Goal: Transaction & Acquisition: Purchase product/service

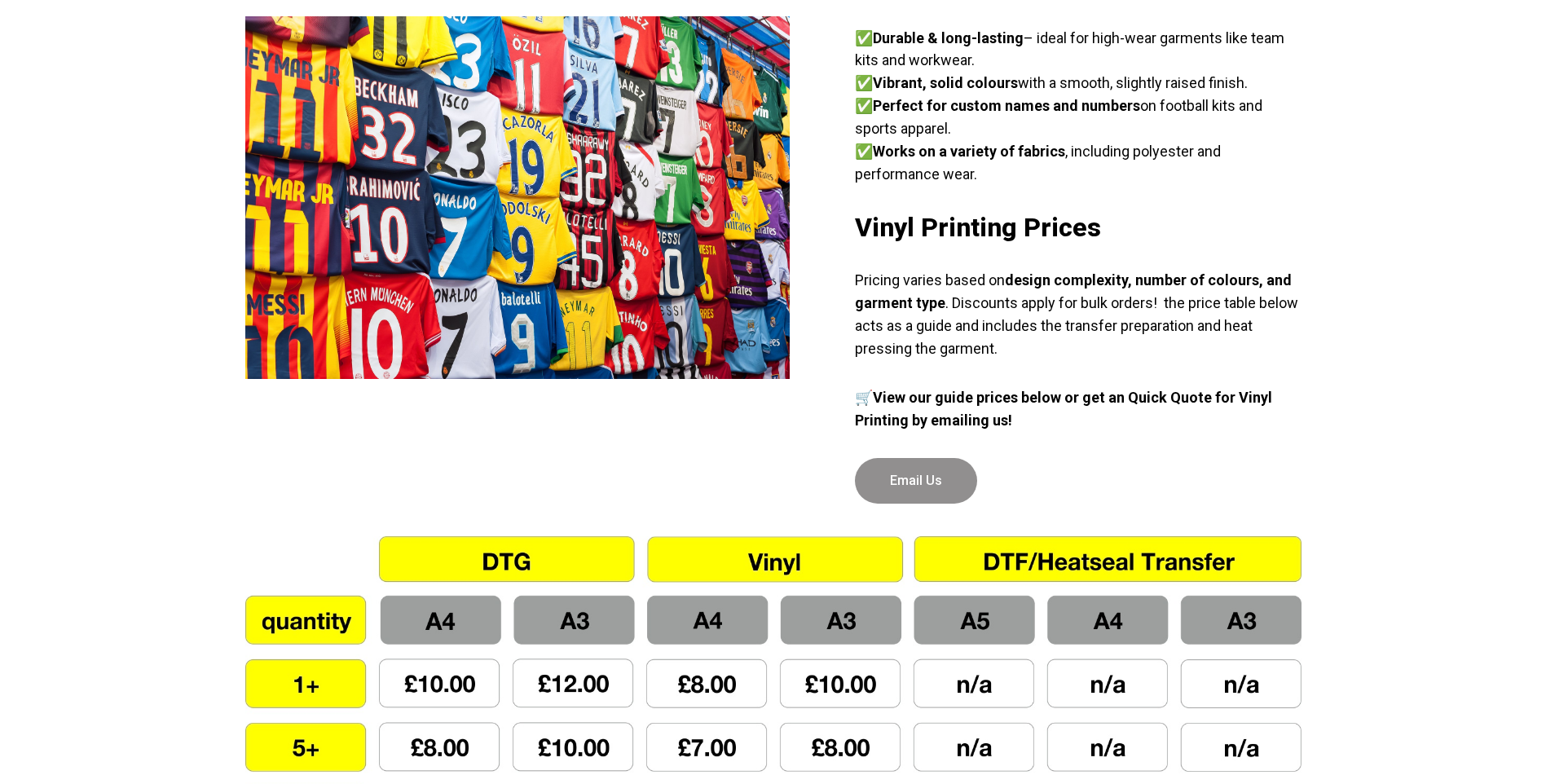
scroll to position [897, 0]
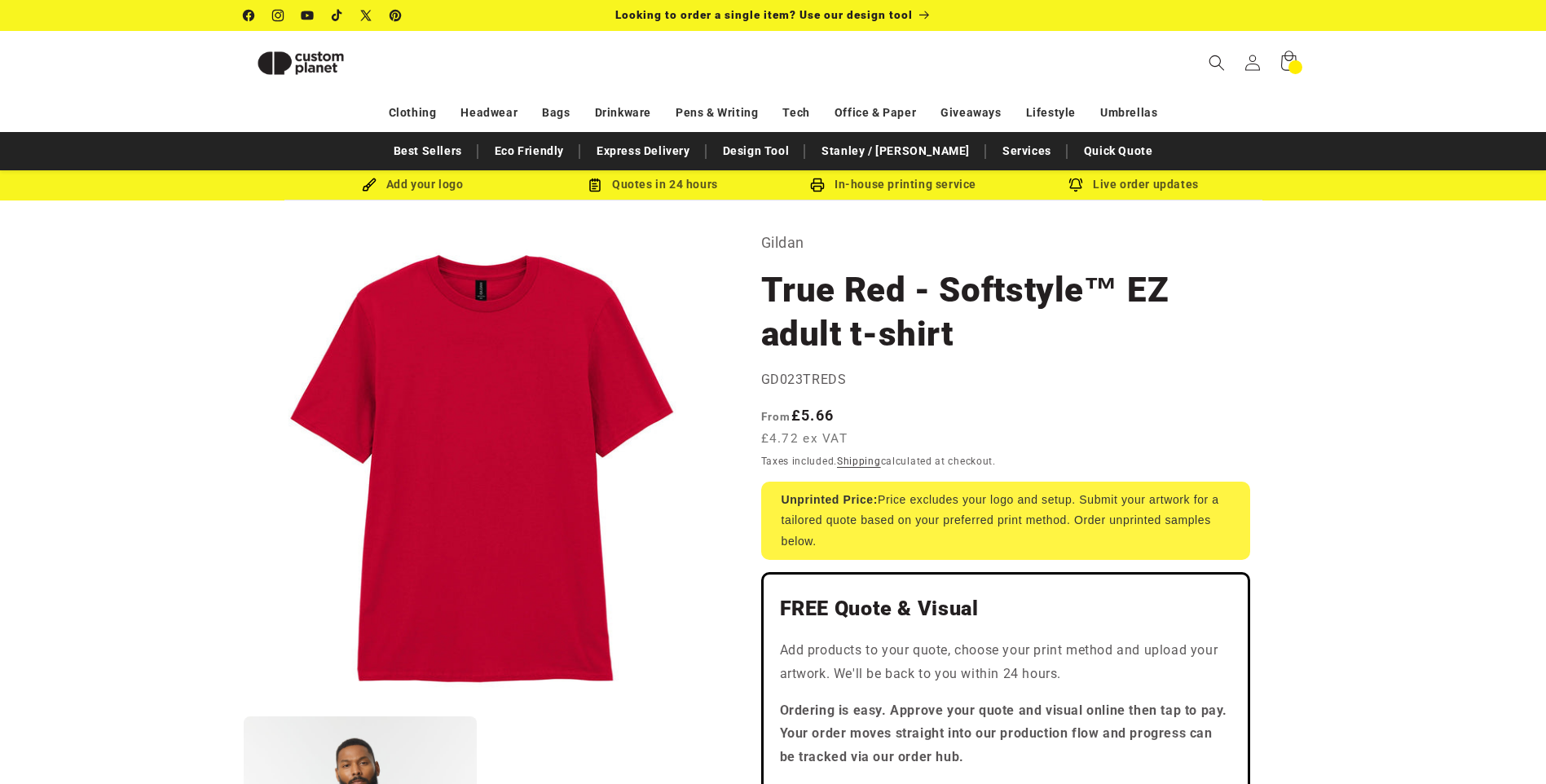
select select "***"
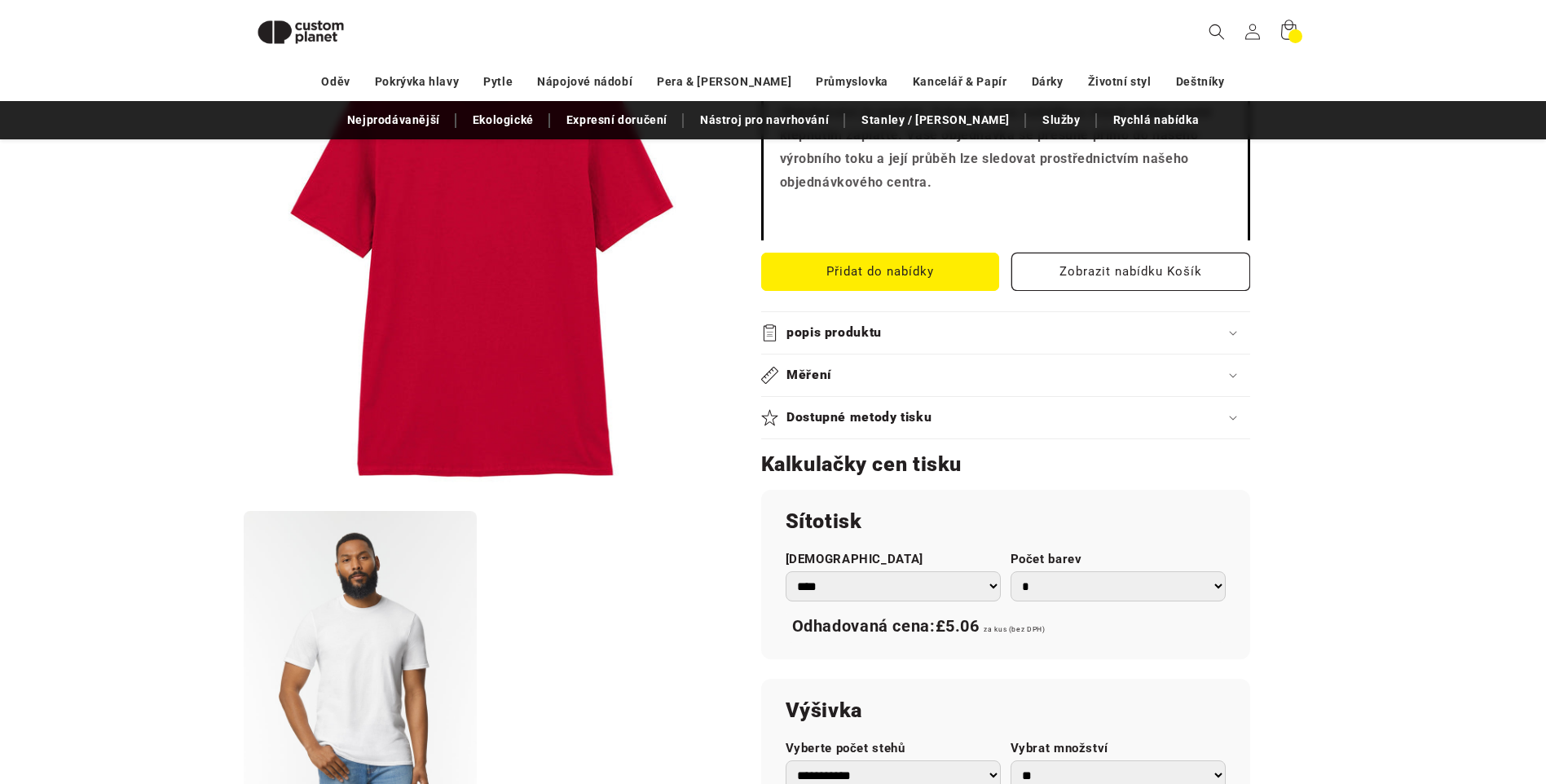
scroll to position [712, 0]
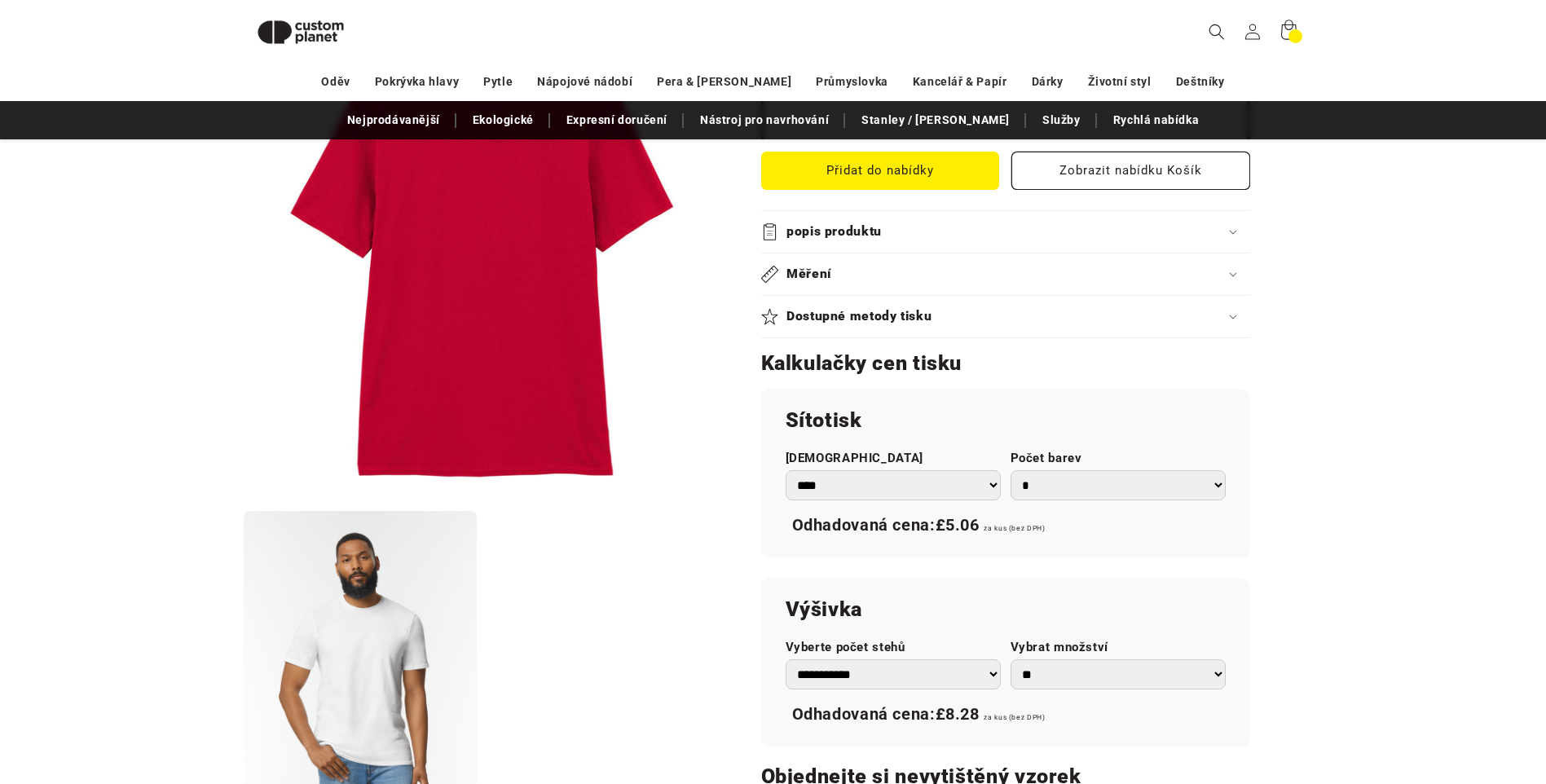
click at [1219, 487] on select "* * * * * * *" at bounding box center [1119, 485] width 215 height 30
click at [1011, 470] on select "* * * * * * *" at bounding box center [1119, 485] width 215 height 30
click at [1214, 486] on select "* * * * * * *" at bounding box center [1119, 485] width 215 height 30
click at [1011, 470] on select "* * * * * * *" at bounding box center [1119, 485] width 215 height 30
click at [1220, 489] on select "* * * * * * *" at bounding box center [1119, 485] width 215 height 30
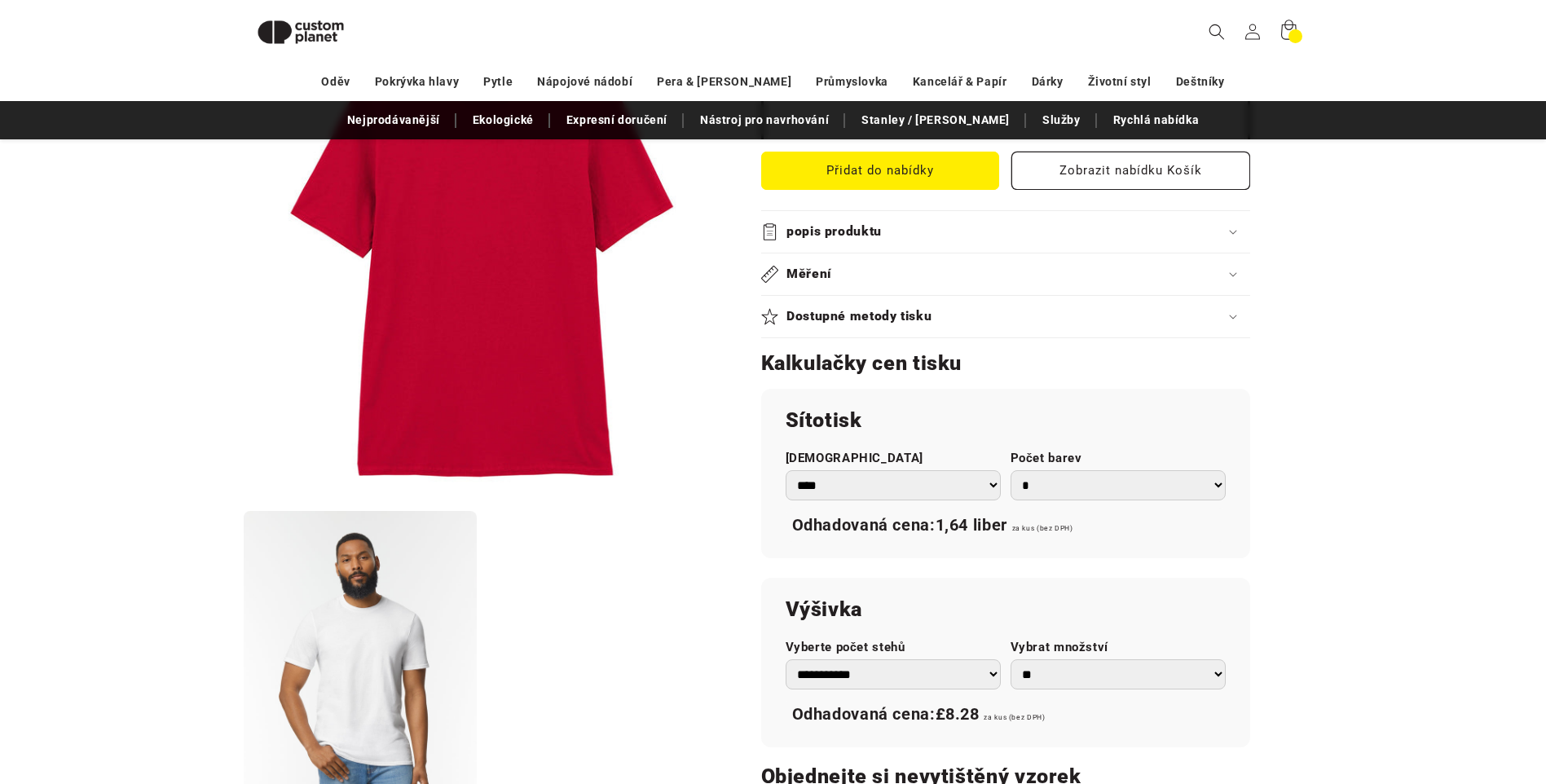
select select "*"
click at [1011, 470] on select "* * * * * * *" at bounding box center [1119, 485] width 215 height 30
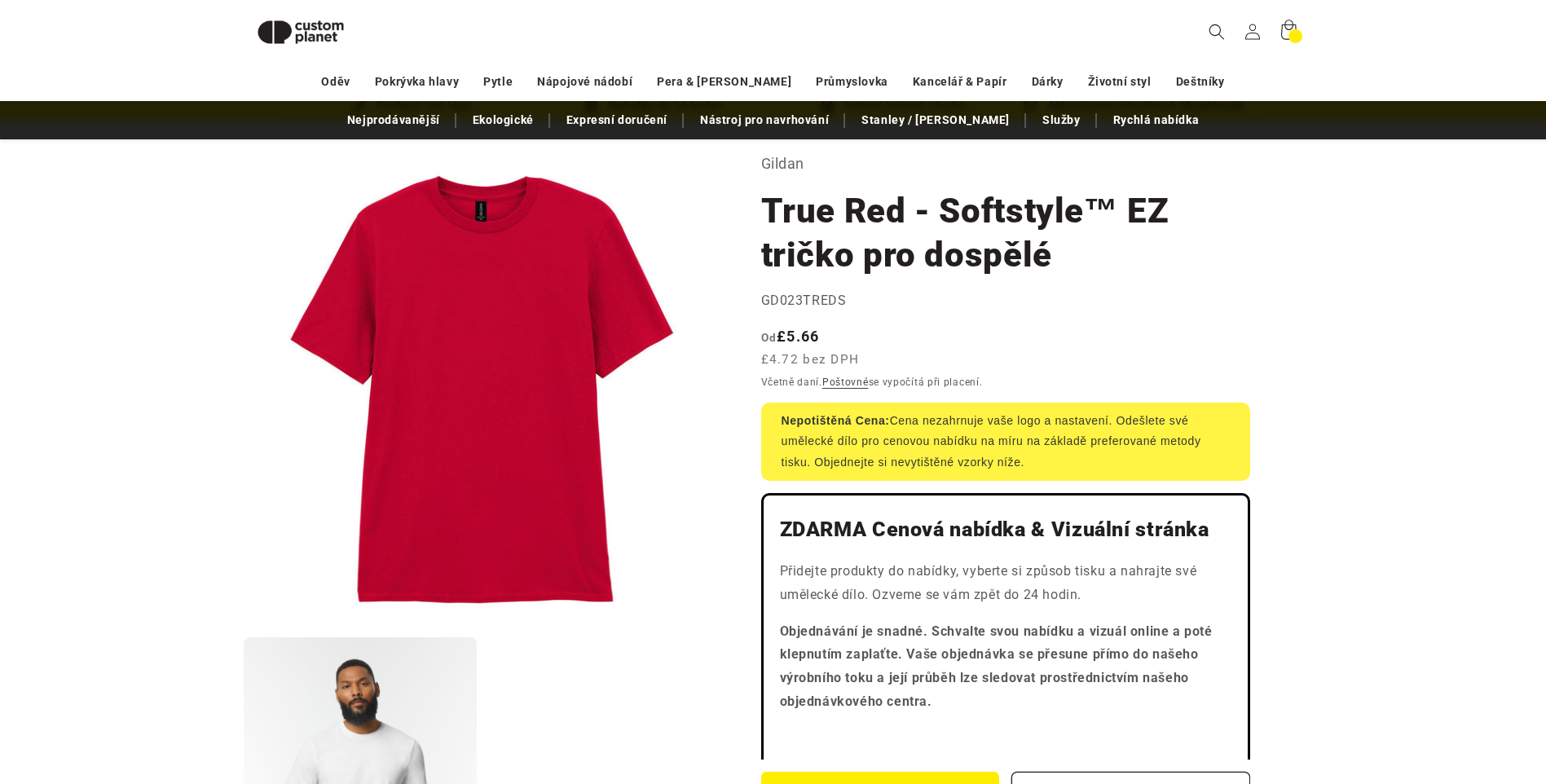
scroll to position [59, 0]
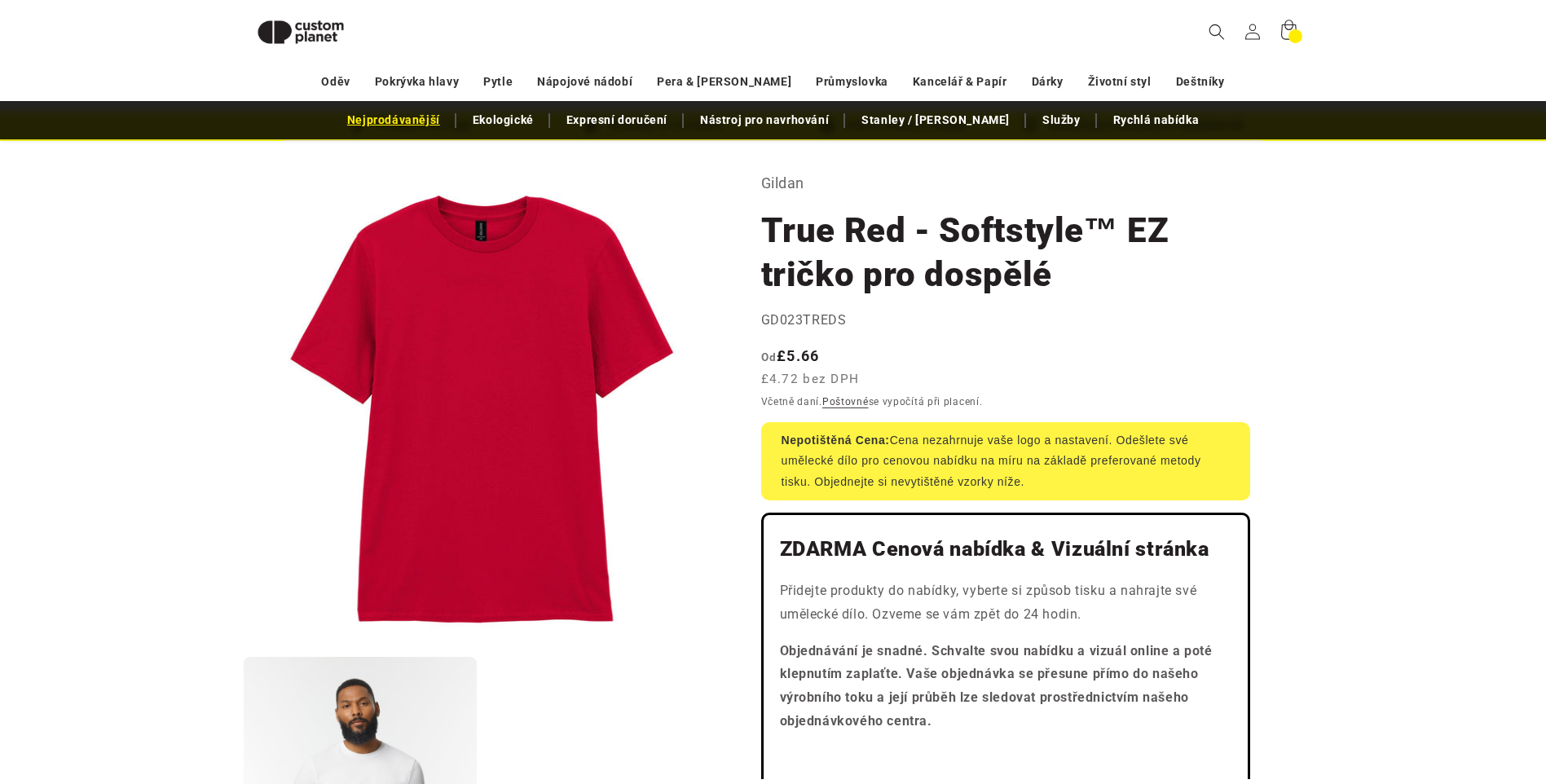
click at [400, 120] on link "Nejprodávanější" at bounding box center [393, 119] width 109 height 28
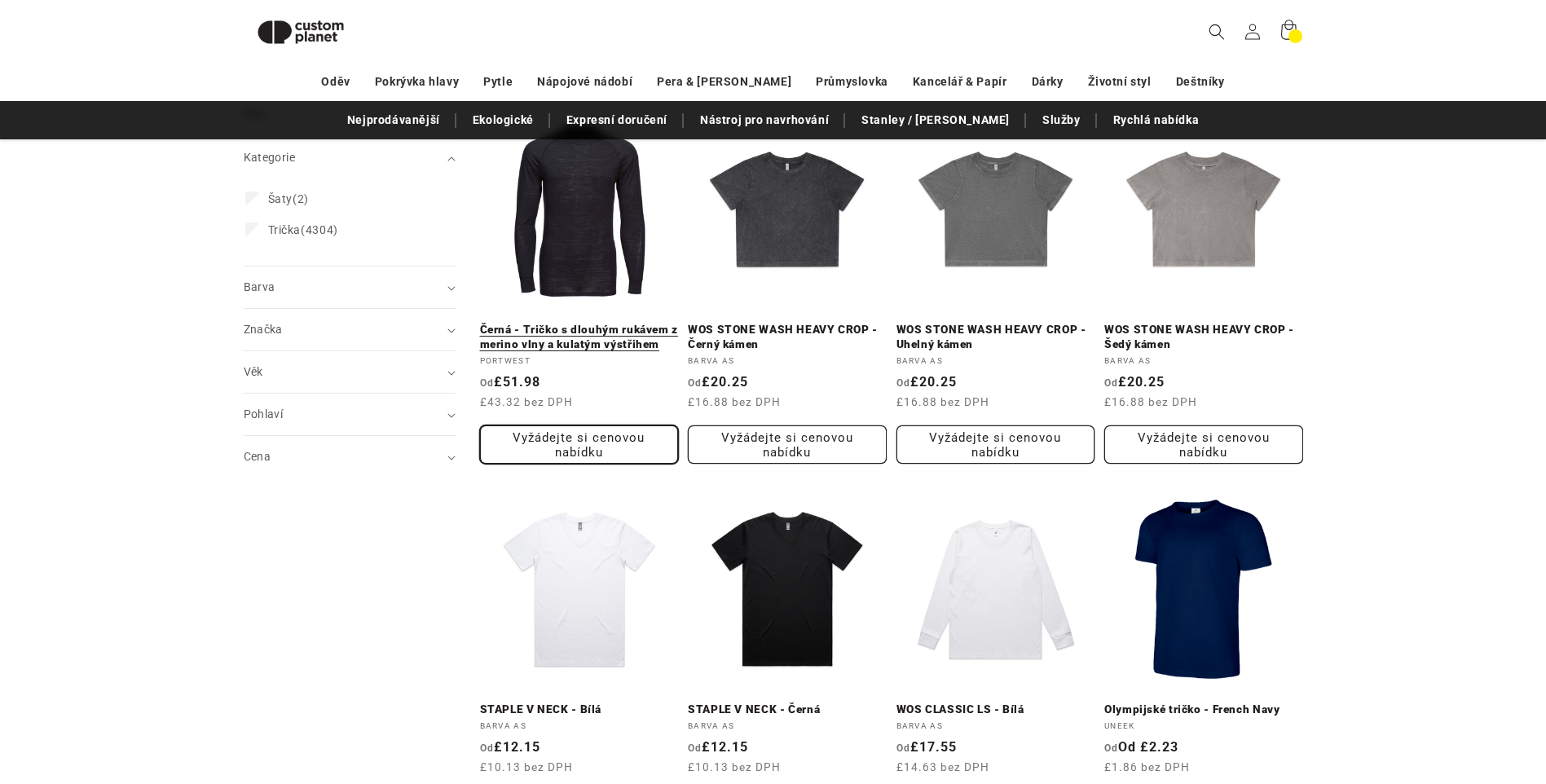
scroll to position [224, 0]
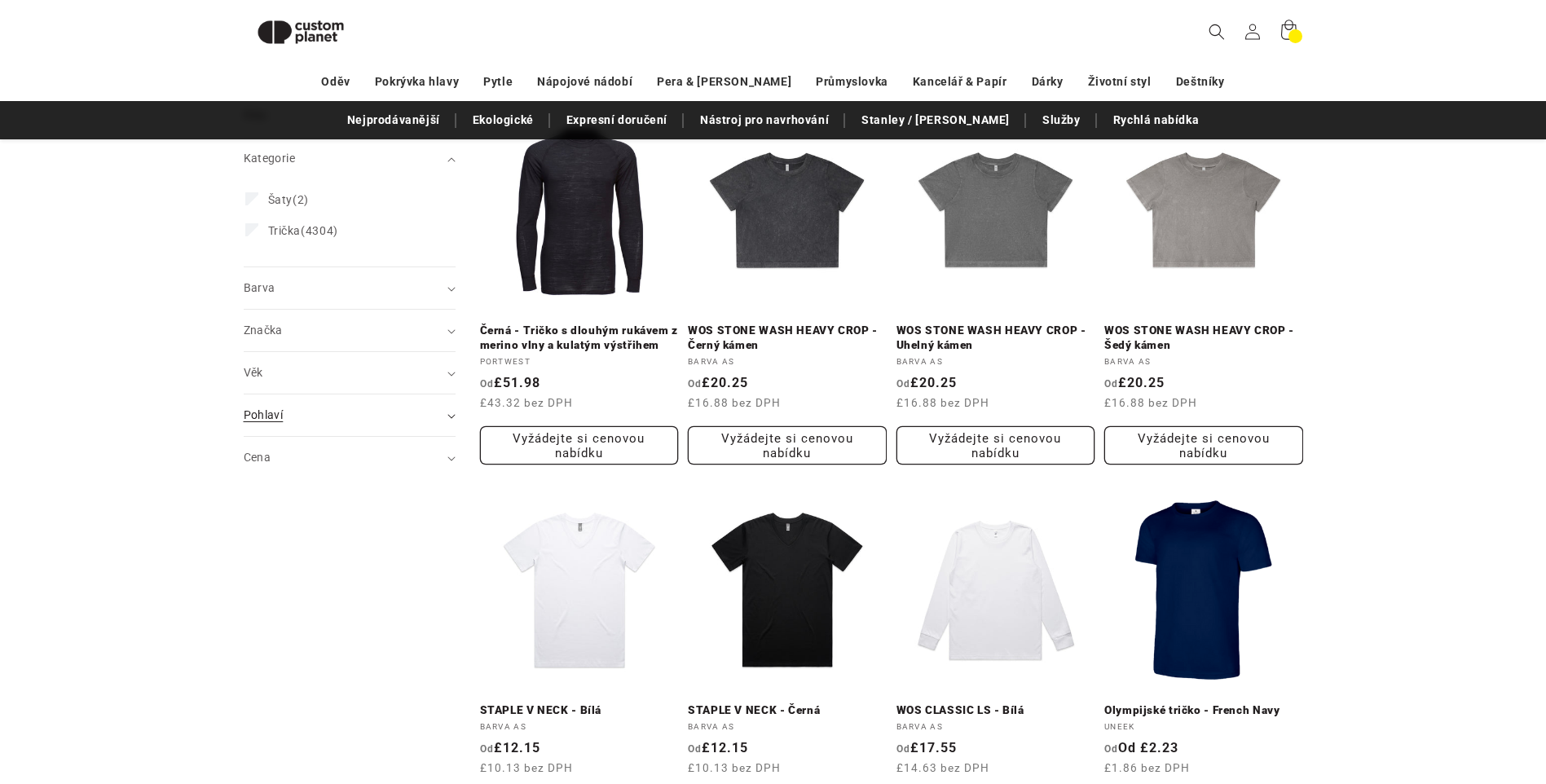
click at [449, 419] on summary "Pohlaví (0)" at bounding box center [349, 415] width 212 height 41
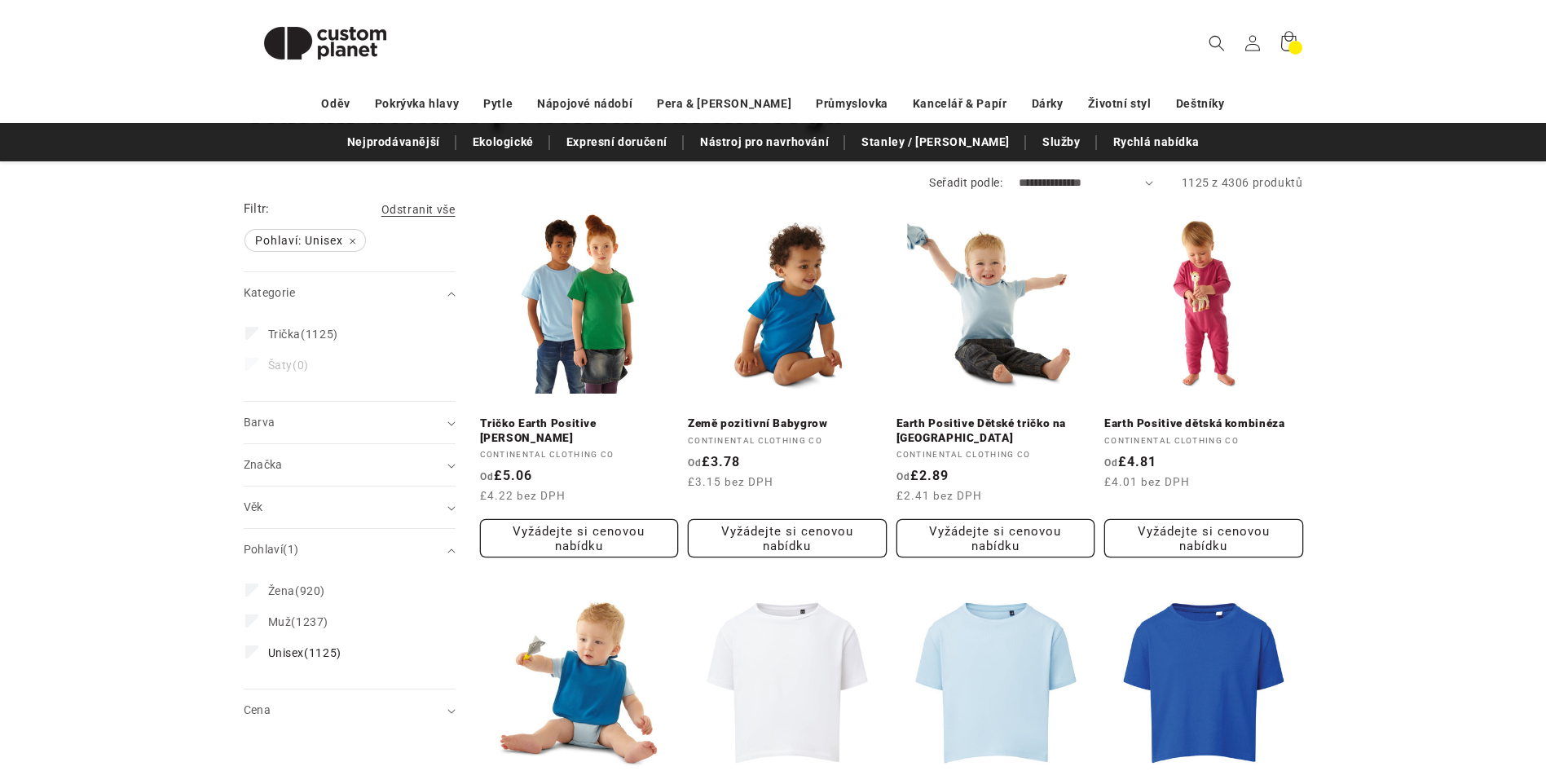
scroll to position [163, 0]
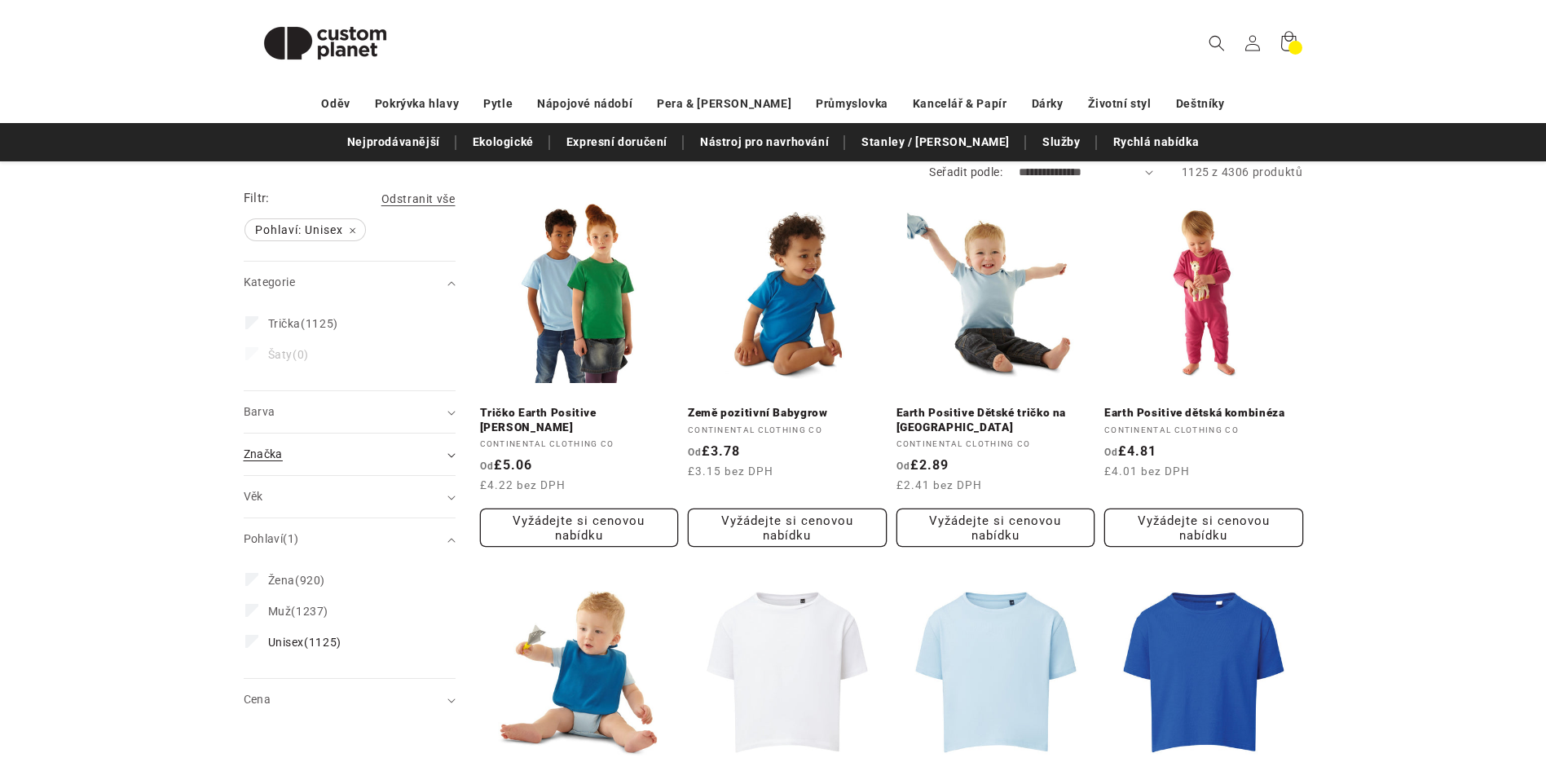
click at [452, 455] on icon "Značka (0 vybrané)" at bounding box center [451, 456] width 8 height 5
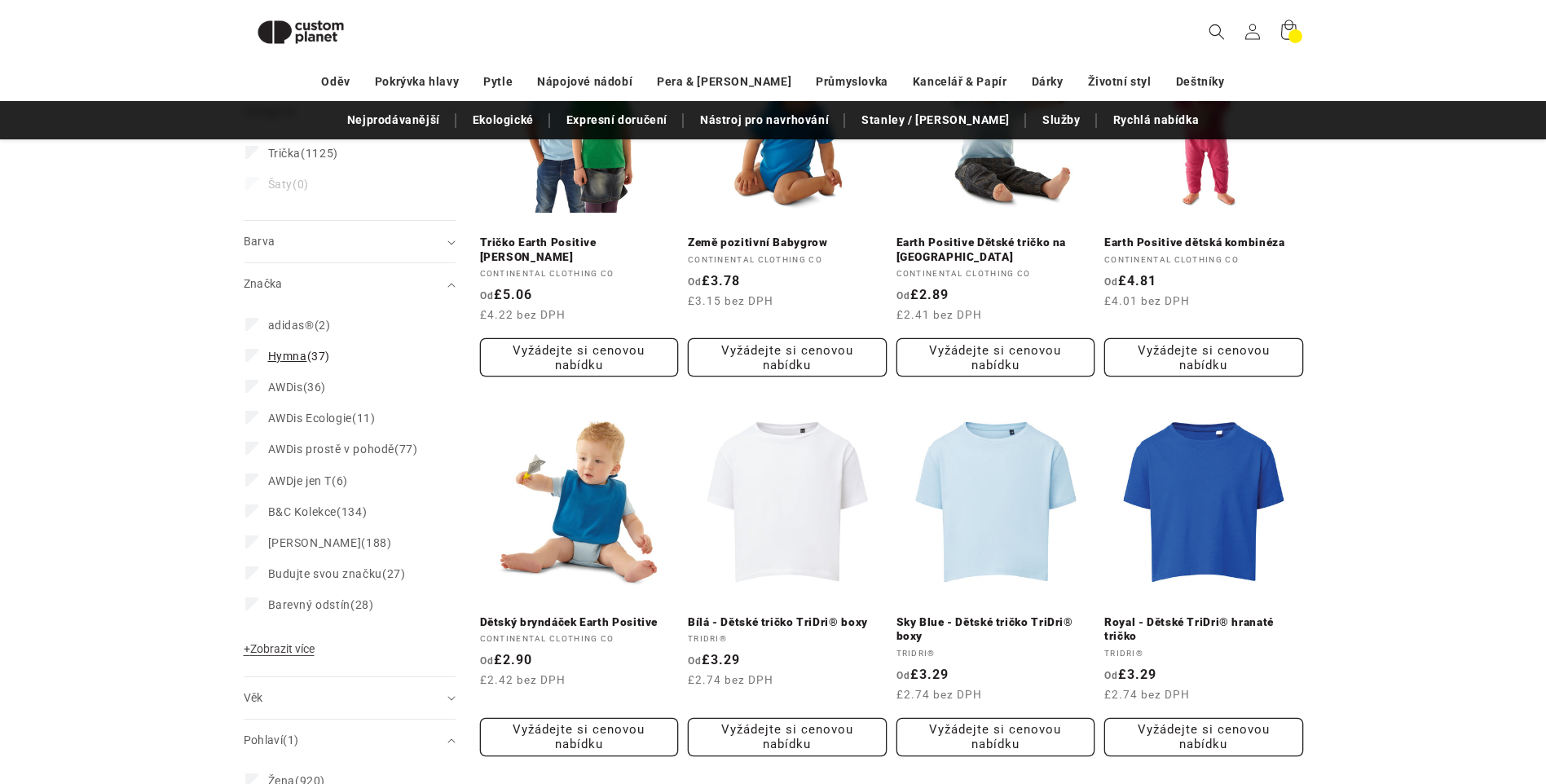
scroll to position [301, 0]
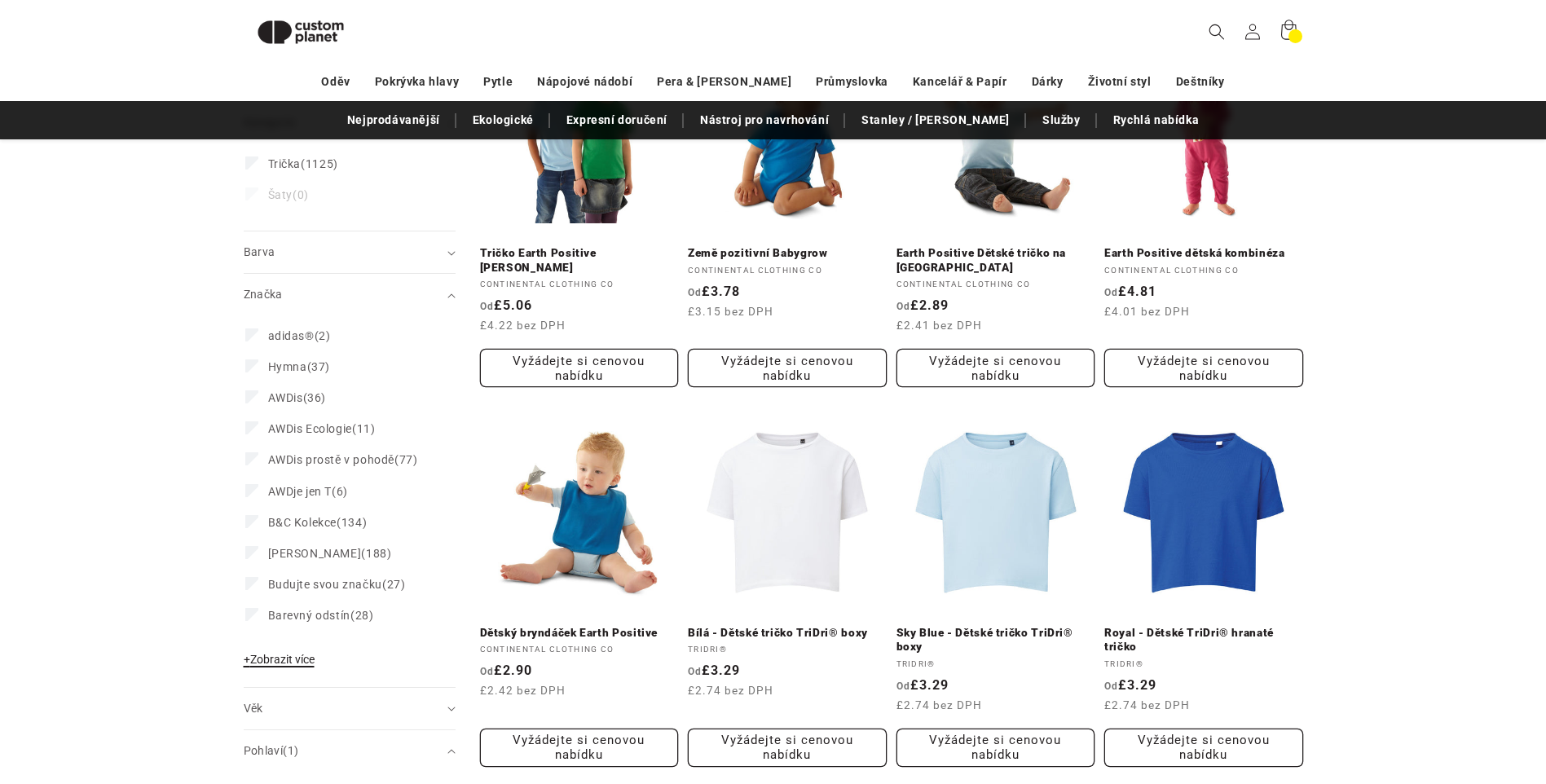
click at [315, 658] on span "+ Zobrazit více" at bounding box center [279, 658] width 71 height 13
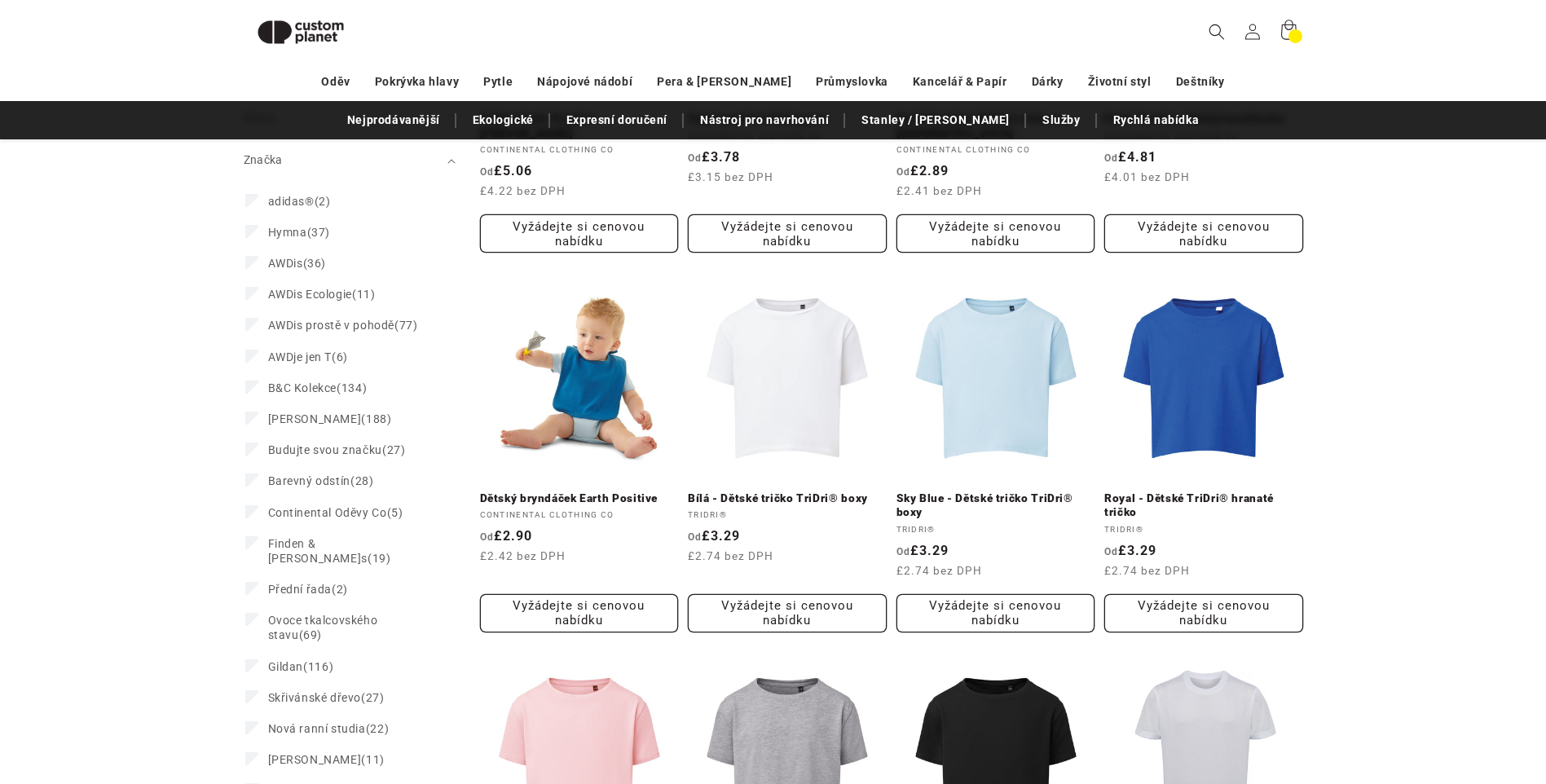
scroll to position [463, 0]
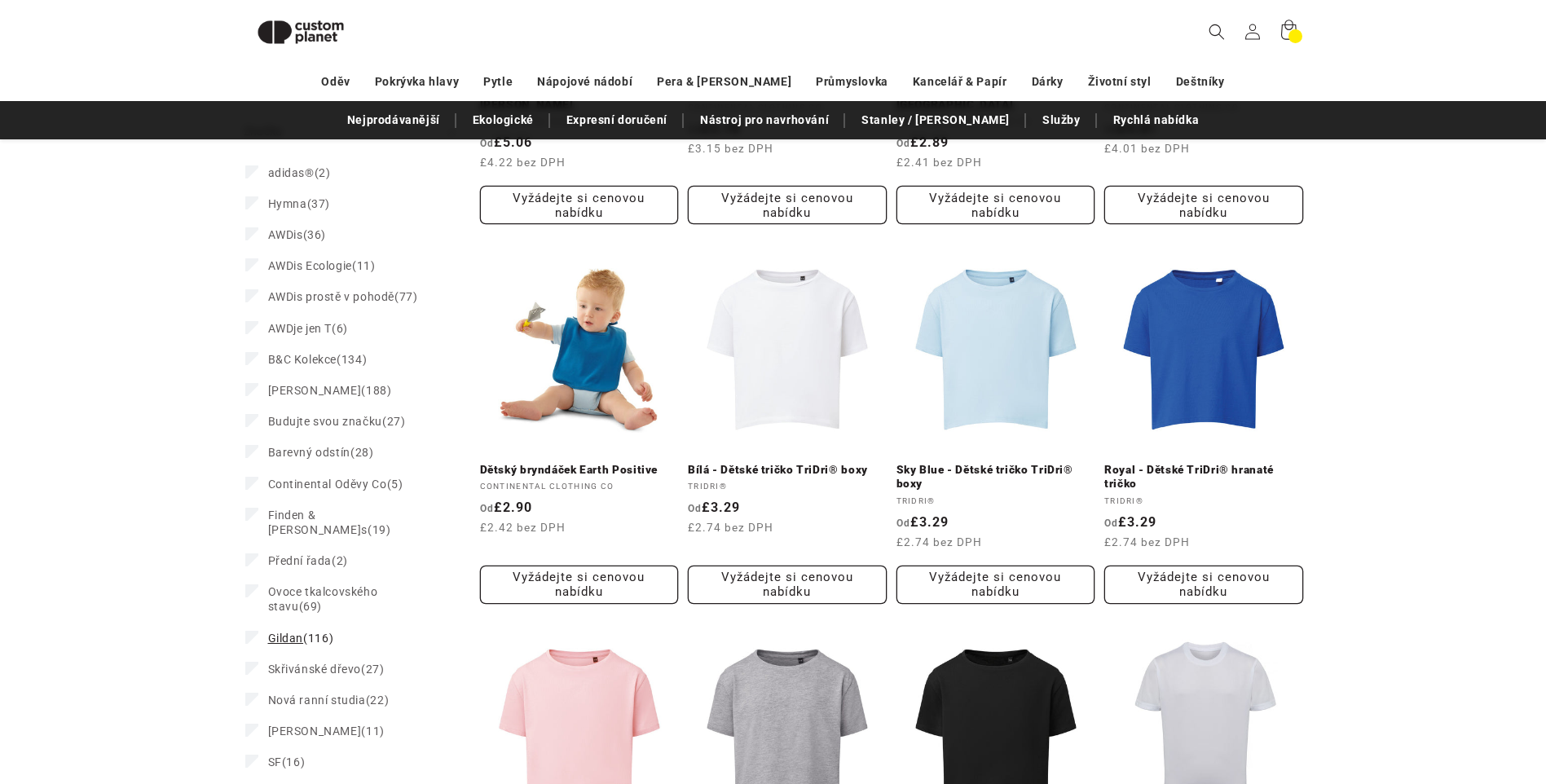
click at [300, 632] on span "Gildan" at bounding box center [286, 638] width 36 height 13
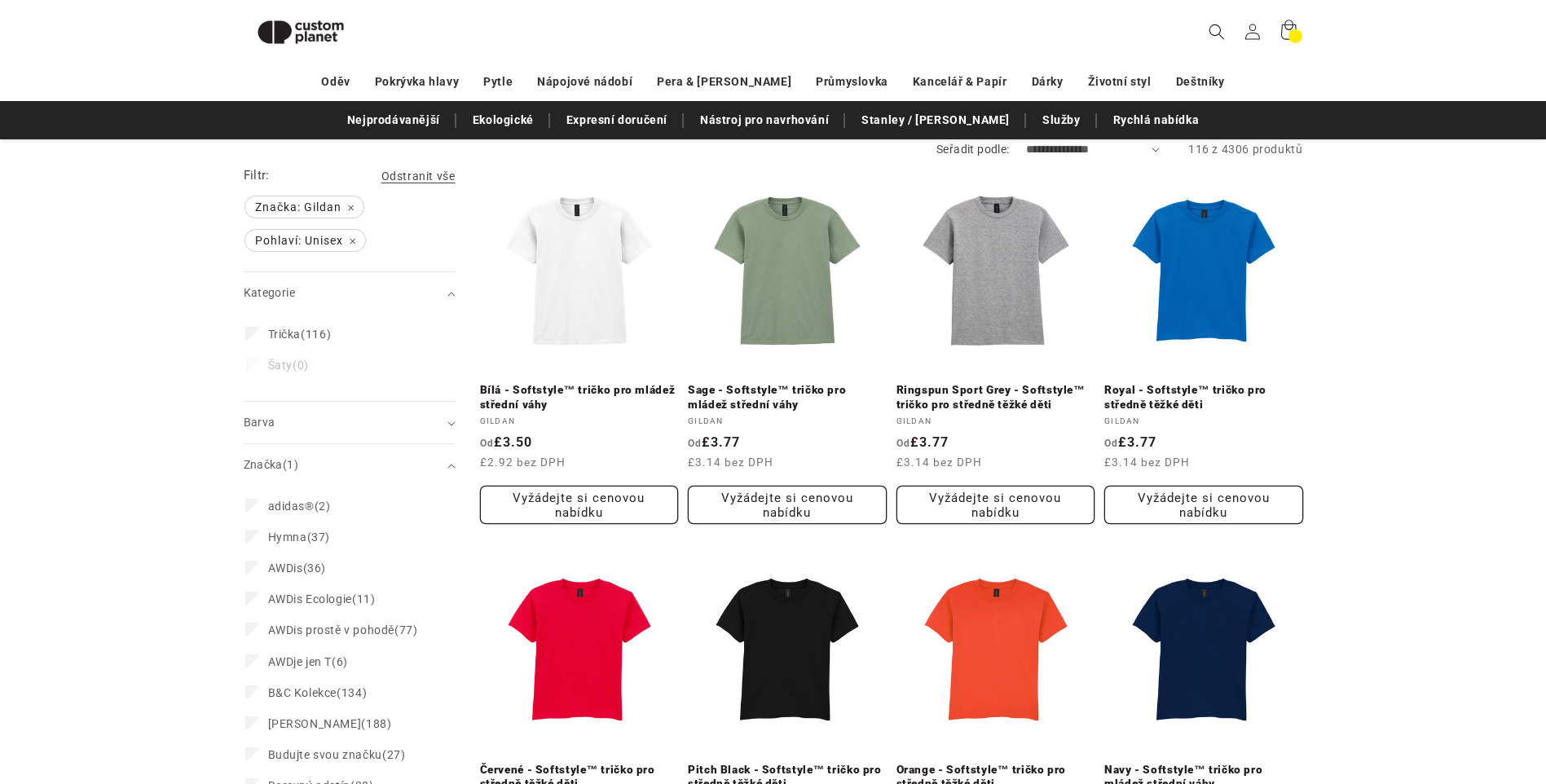
scroll to position [8, 0]
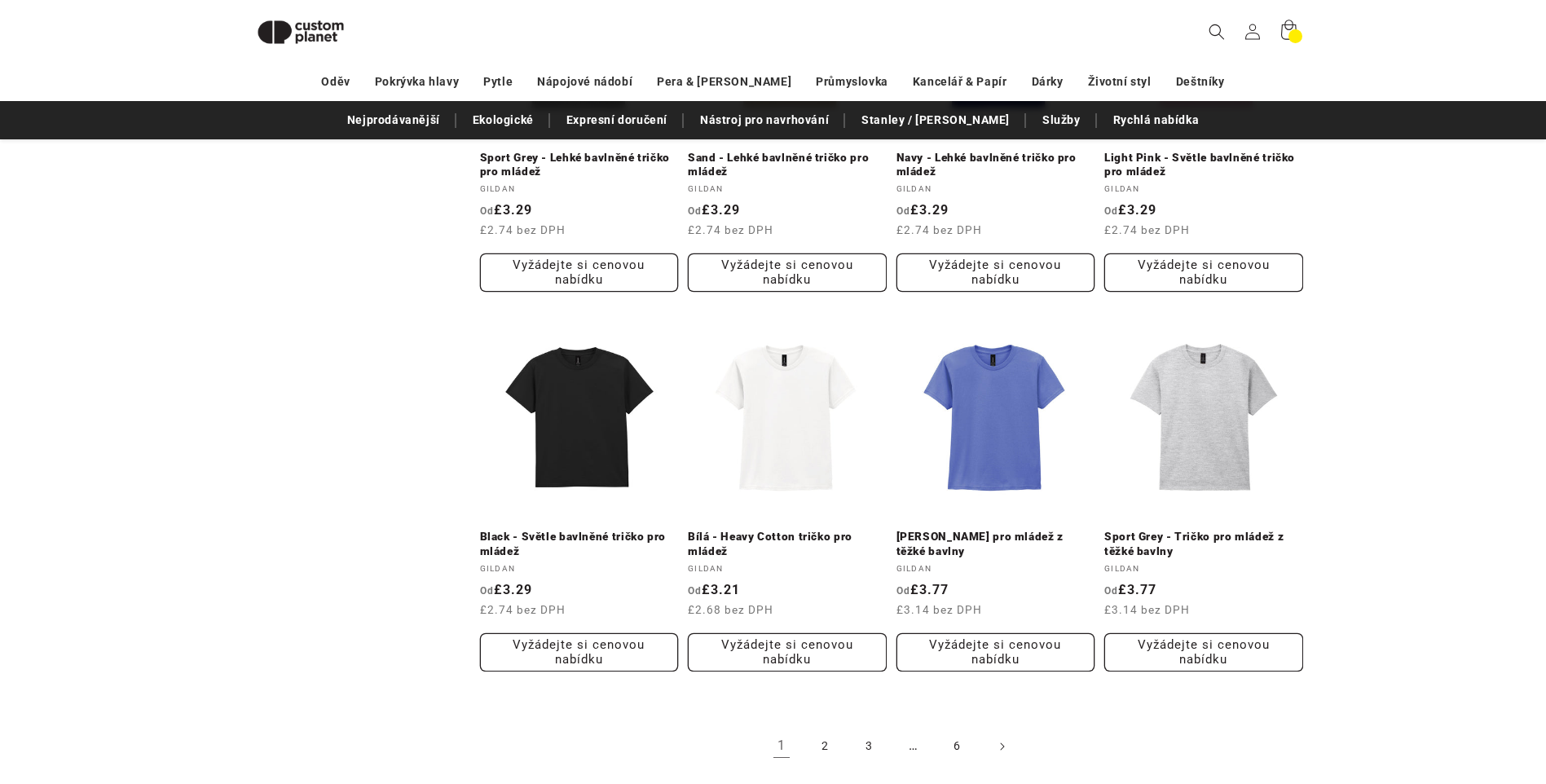
scroll to position [1779, 0]
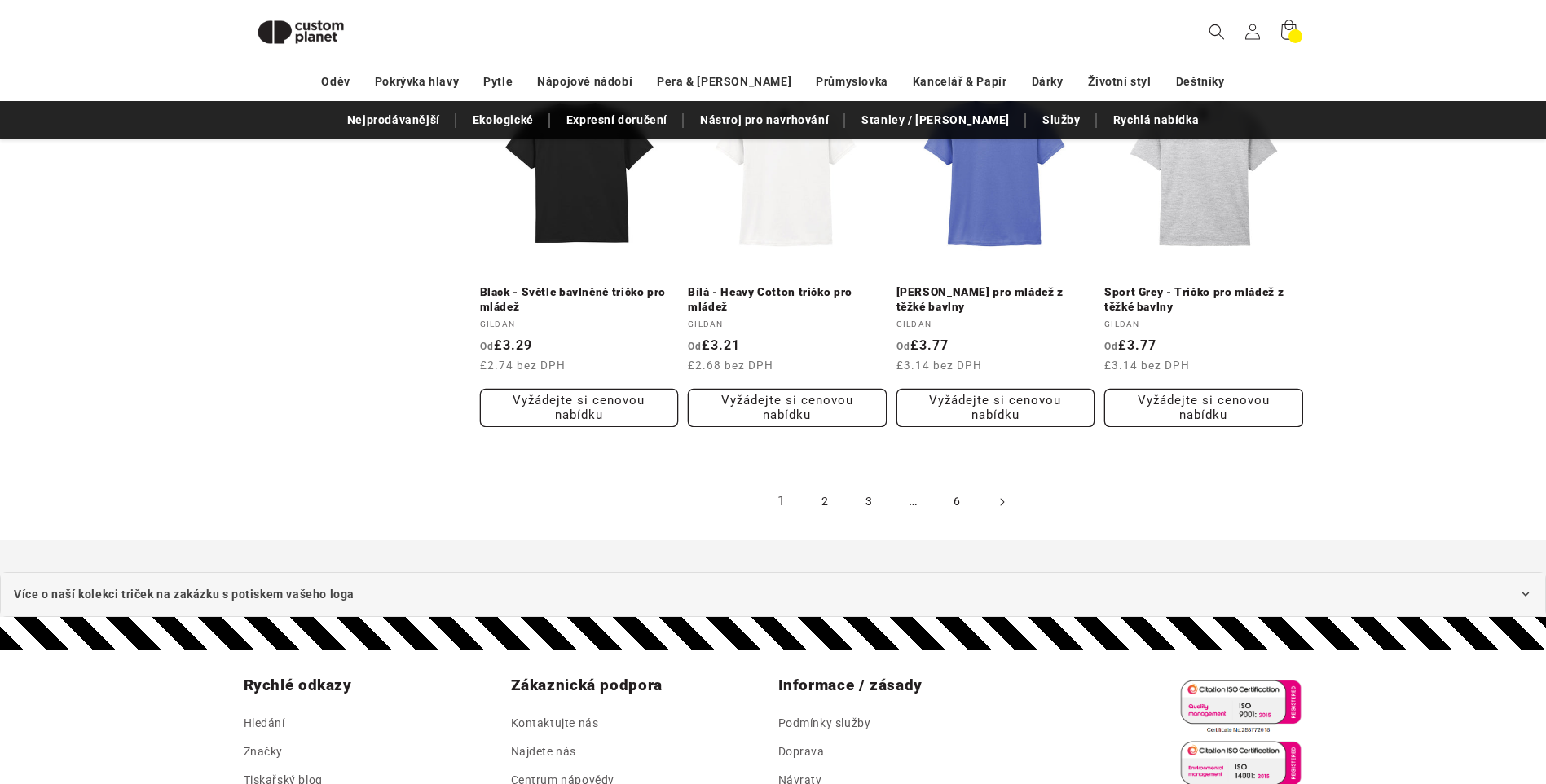
click at [825, 502] on link "2" at bounding box center [825, 502] width 36 height 36
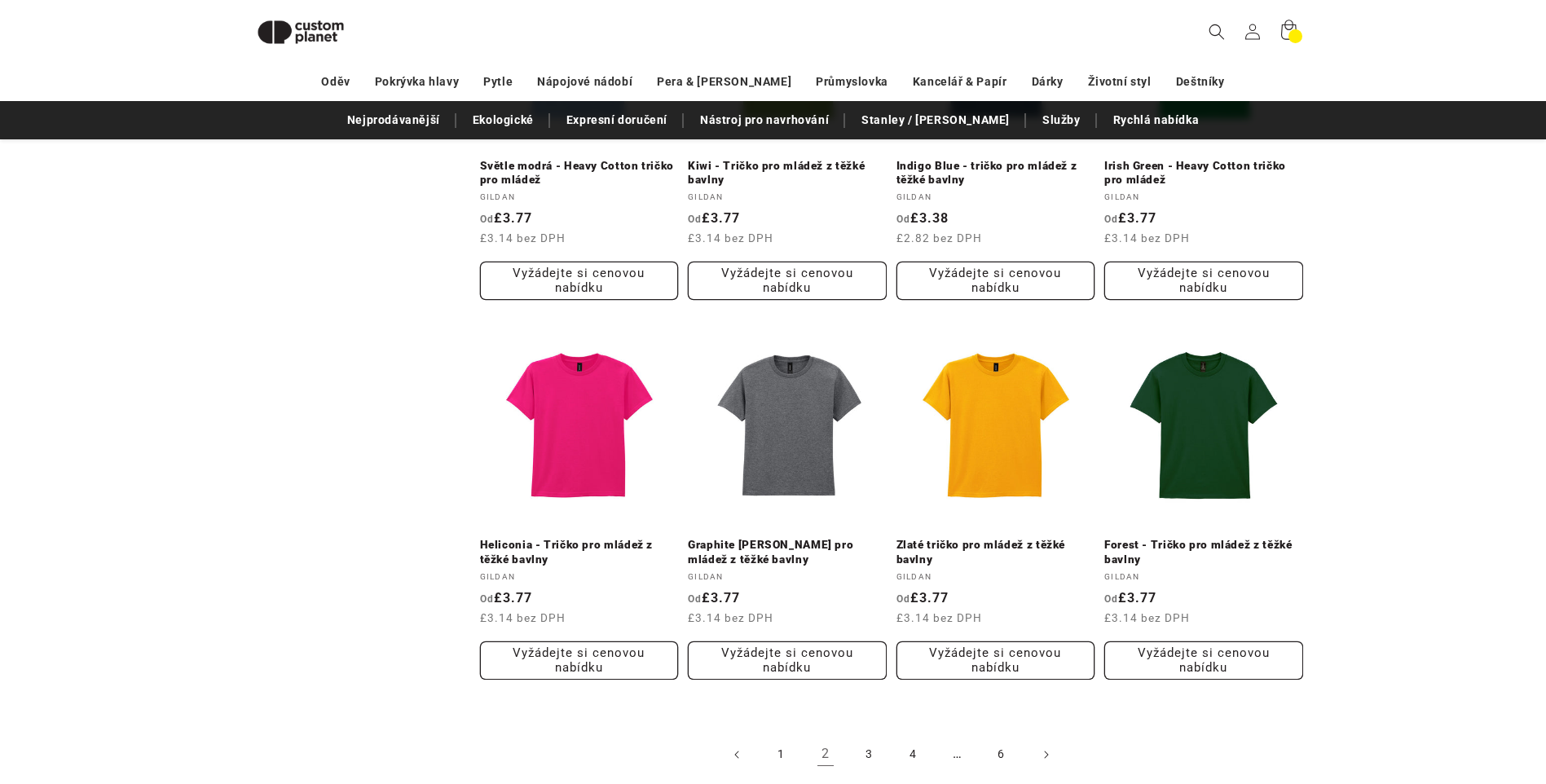
scroll to position [1853, 0]
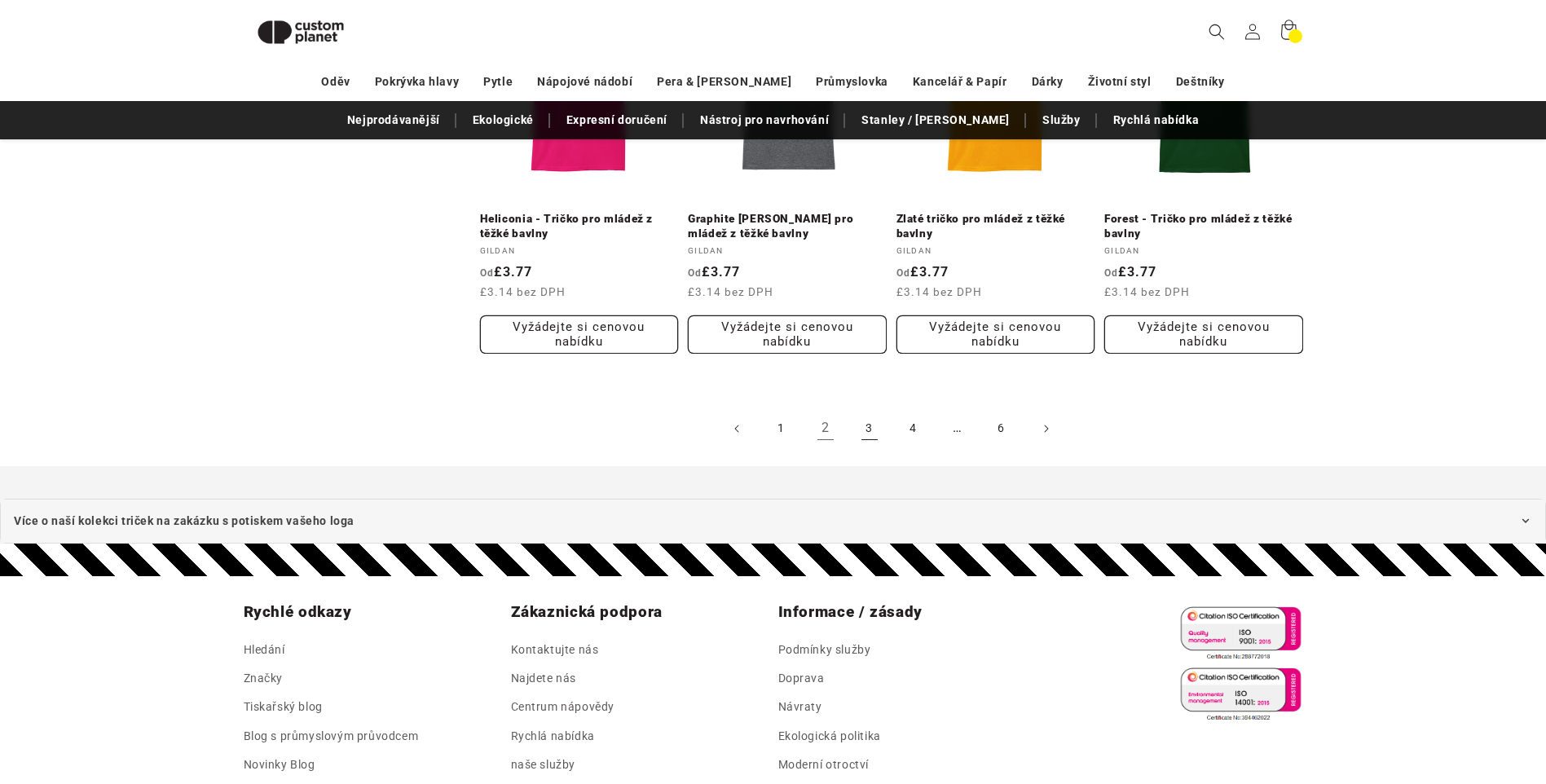
click at [863, 428] on link "3" at bounding box center [870, 429] width 36 height 36
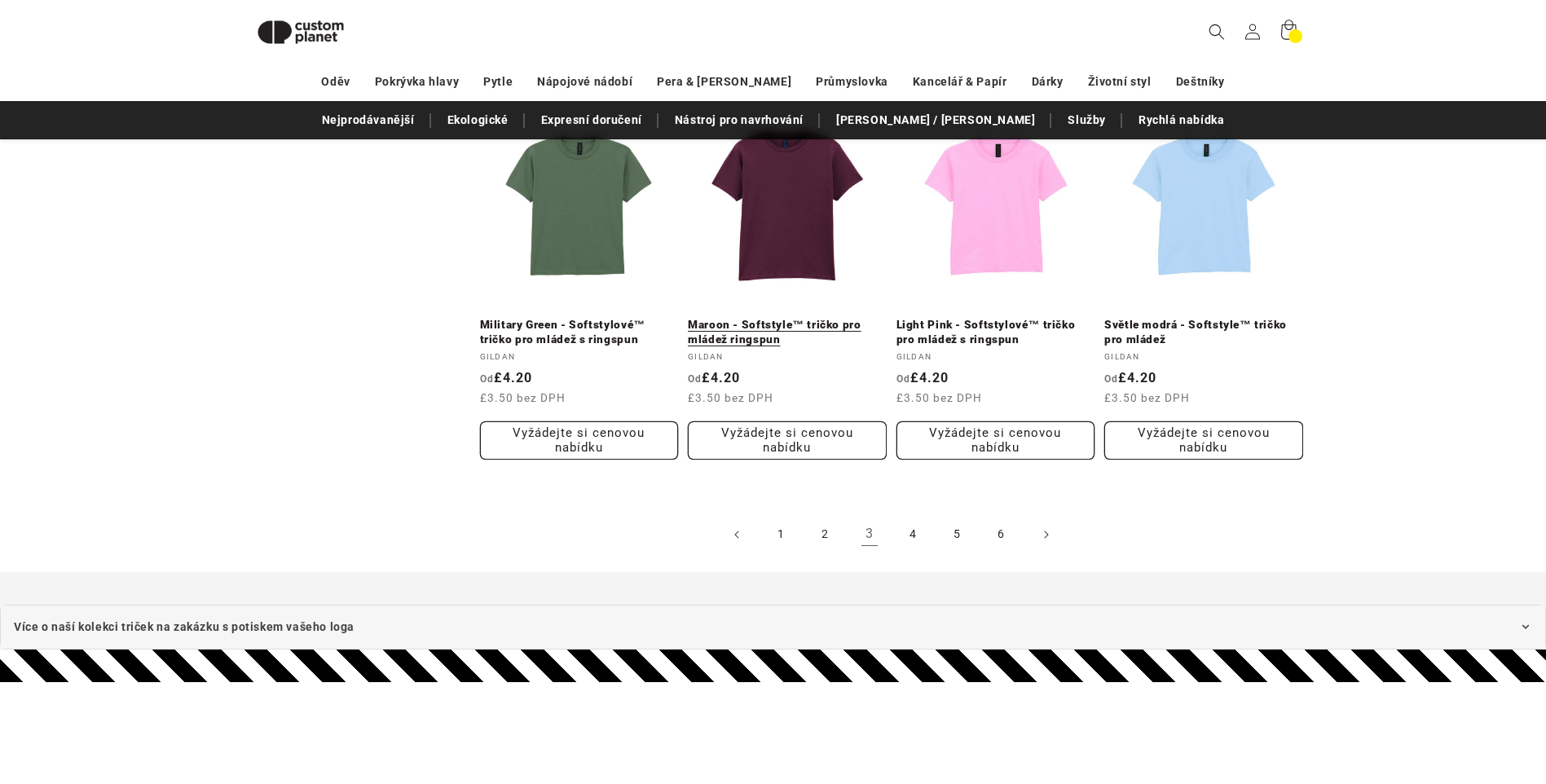
scroll to position [1773, 0]
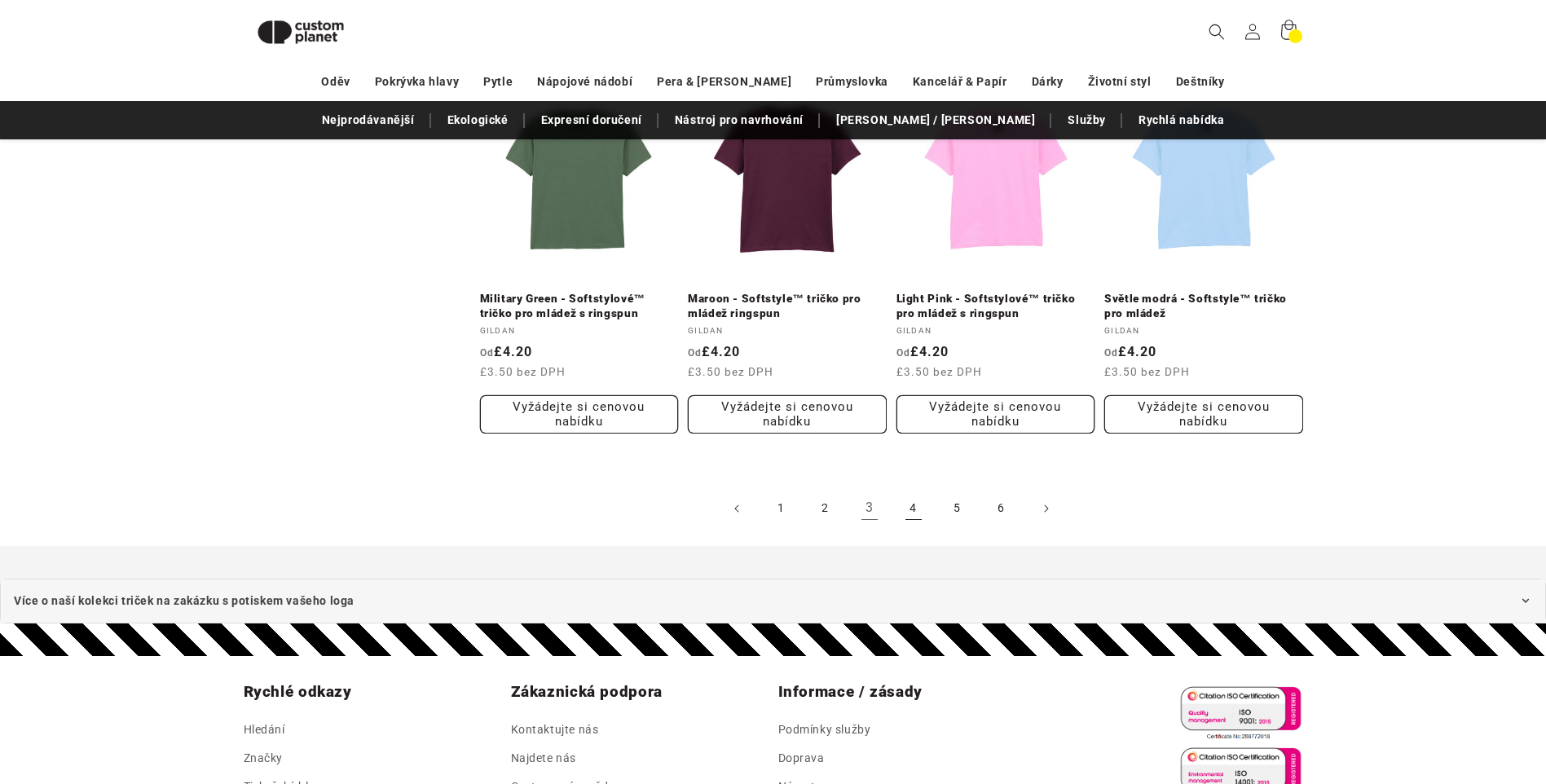
click at [910, 511] on link "4" at bounding box center [914, 509] width 36 height 36
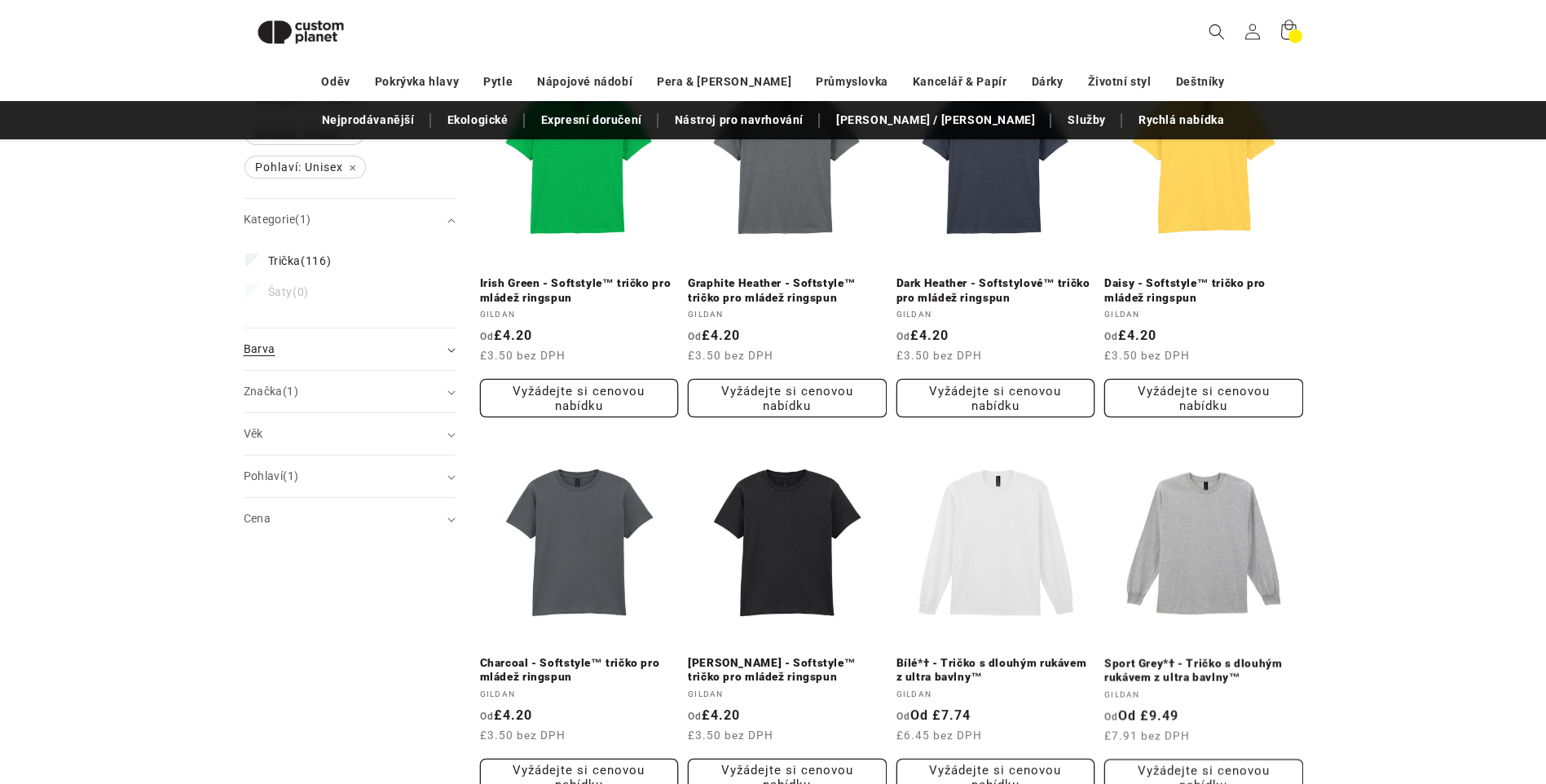
scroll to position [59, 0]
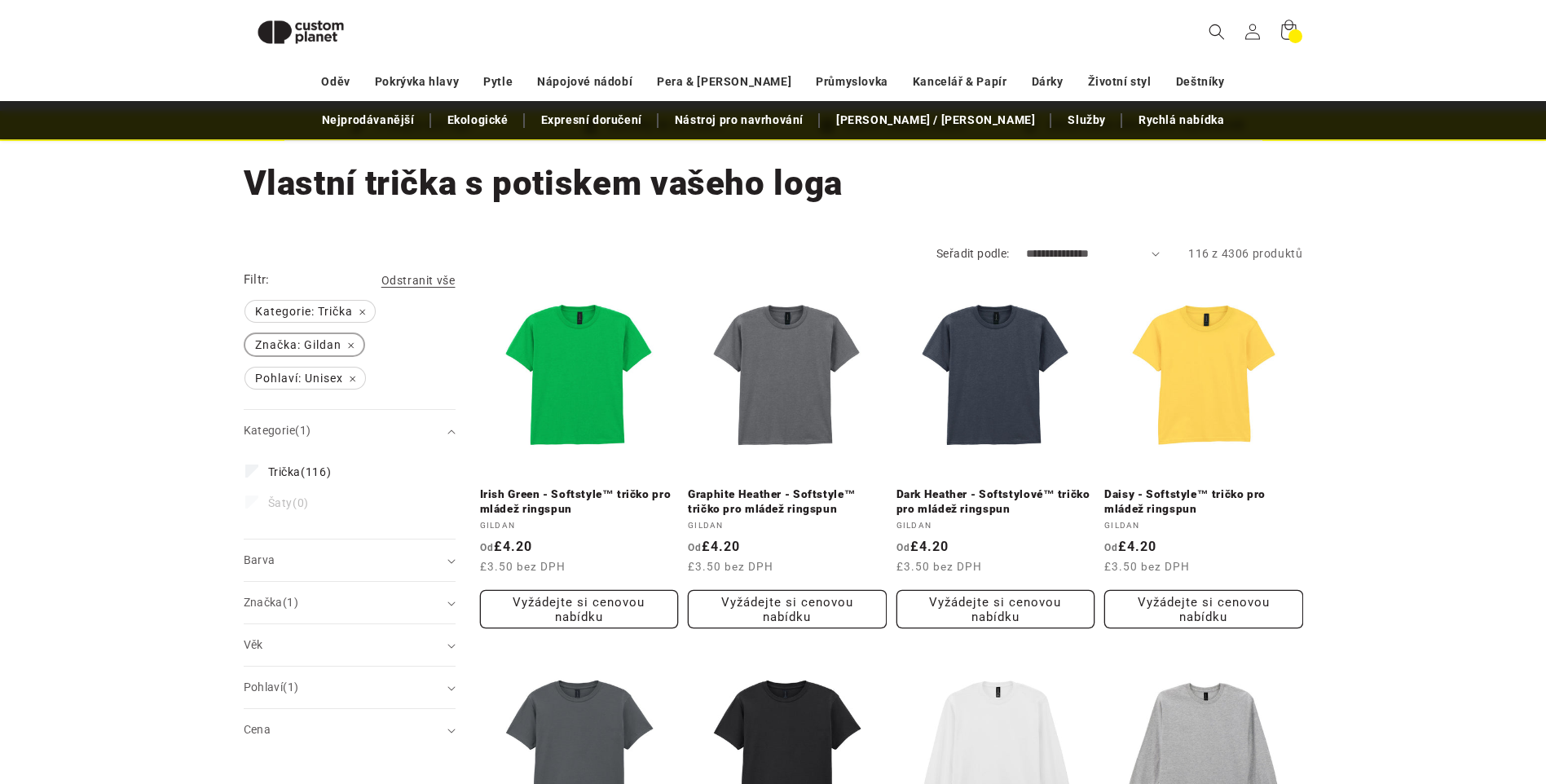
click at [351, 342] on span "Značka: Gildan Odstranit filtr" at bounding box center [304, 345] width 118 height 21
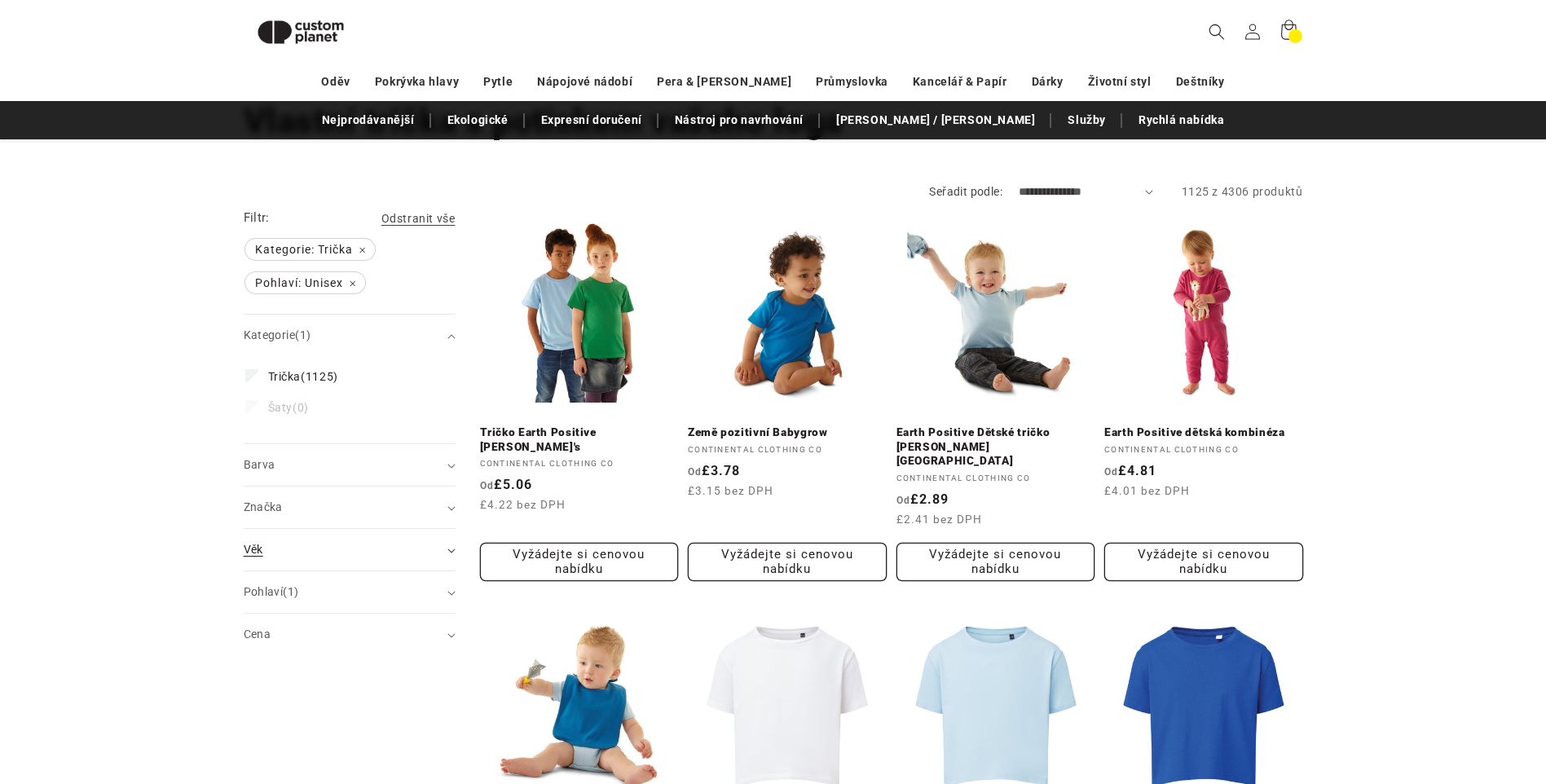
scroll to position [223, 0]
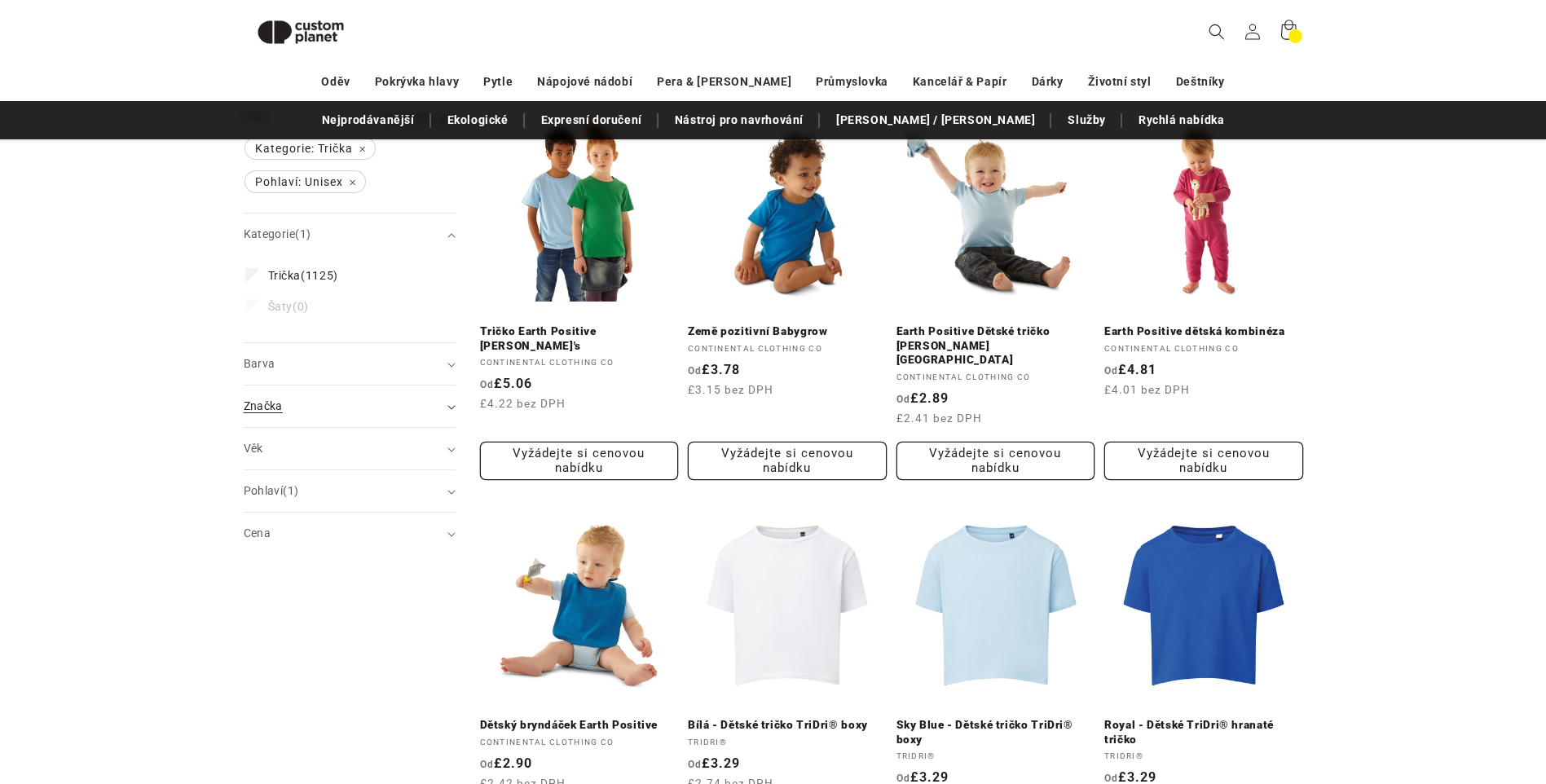
click at [447, 412] on summary "Značka (0)" at bounding box center [349, 406] width 212 height 41
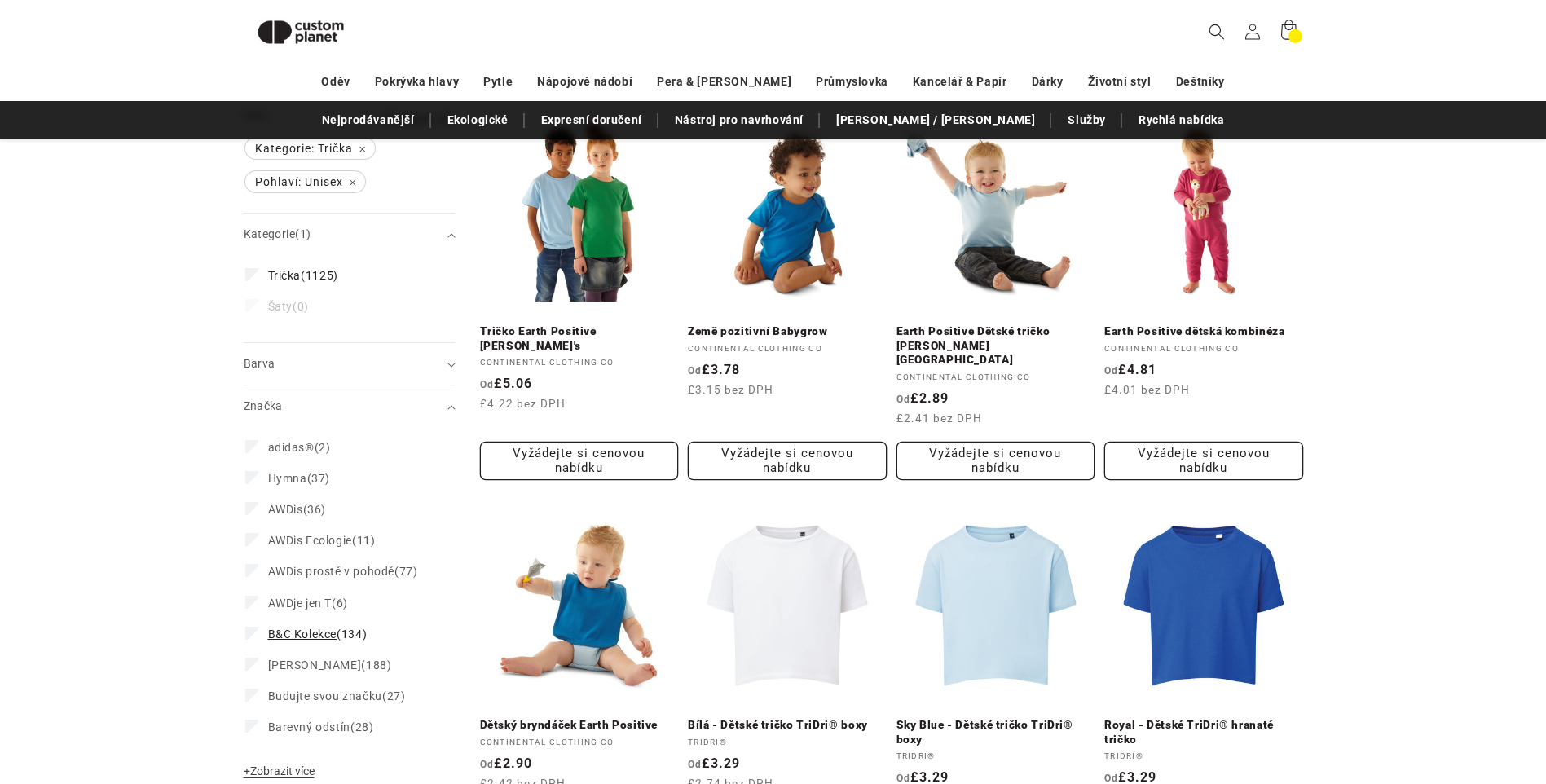
click at [311, 630] on span "B&C Kolekce" at bounding box center [303, 634] width 70 height 13
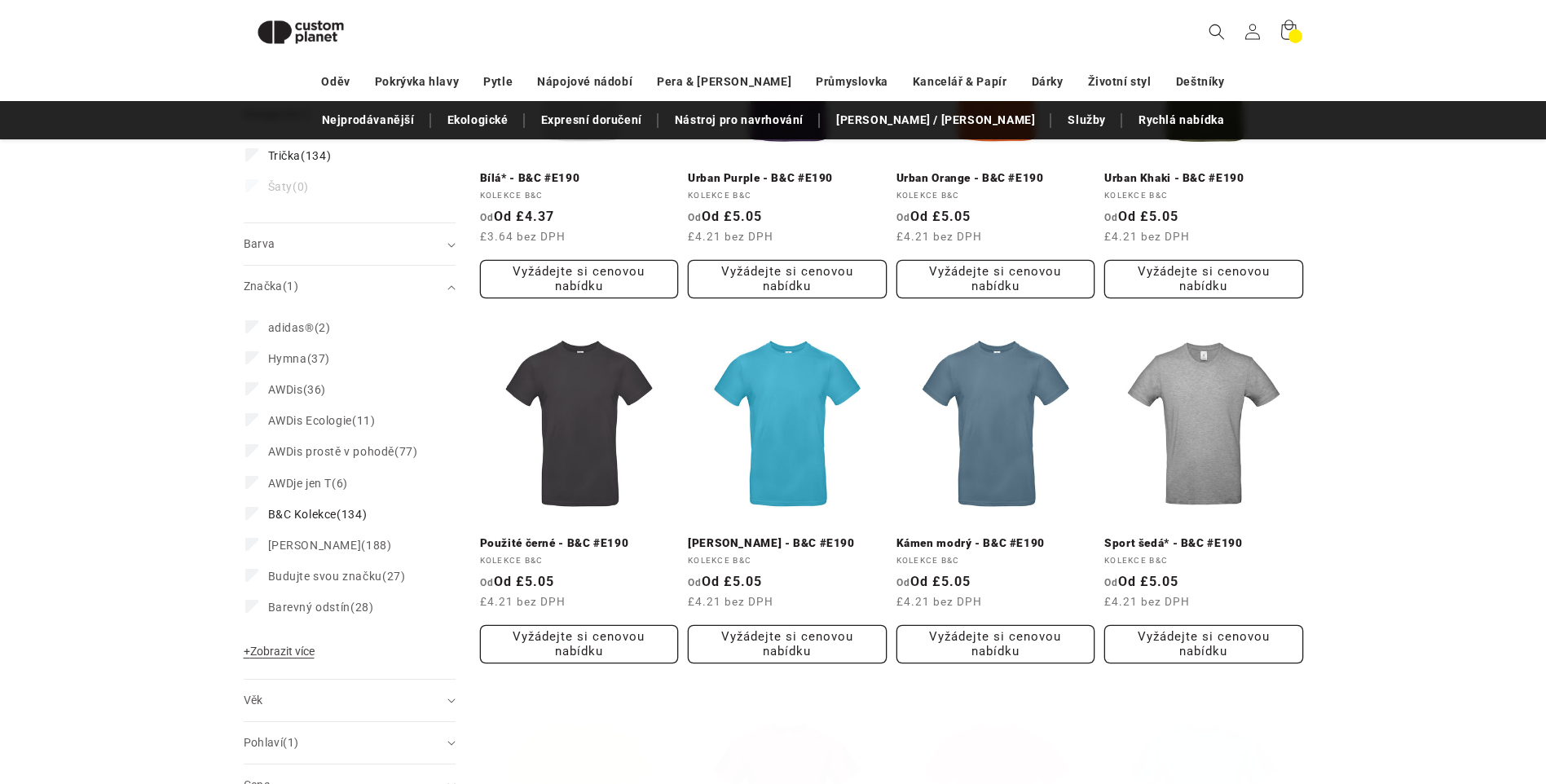
scroll to position [385, 0]
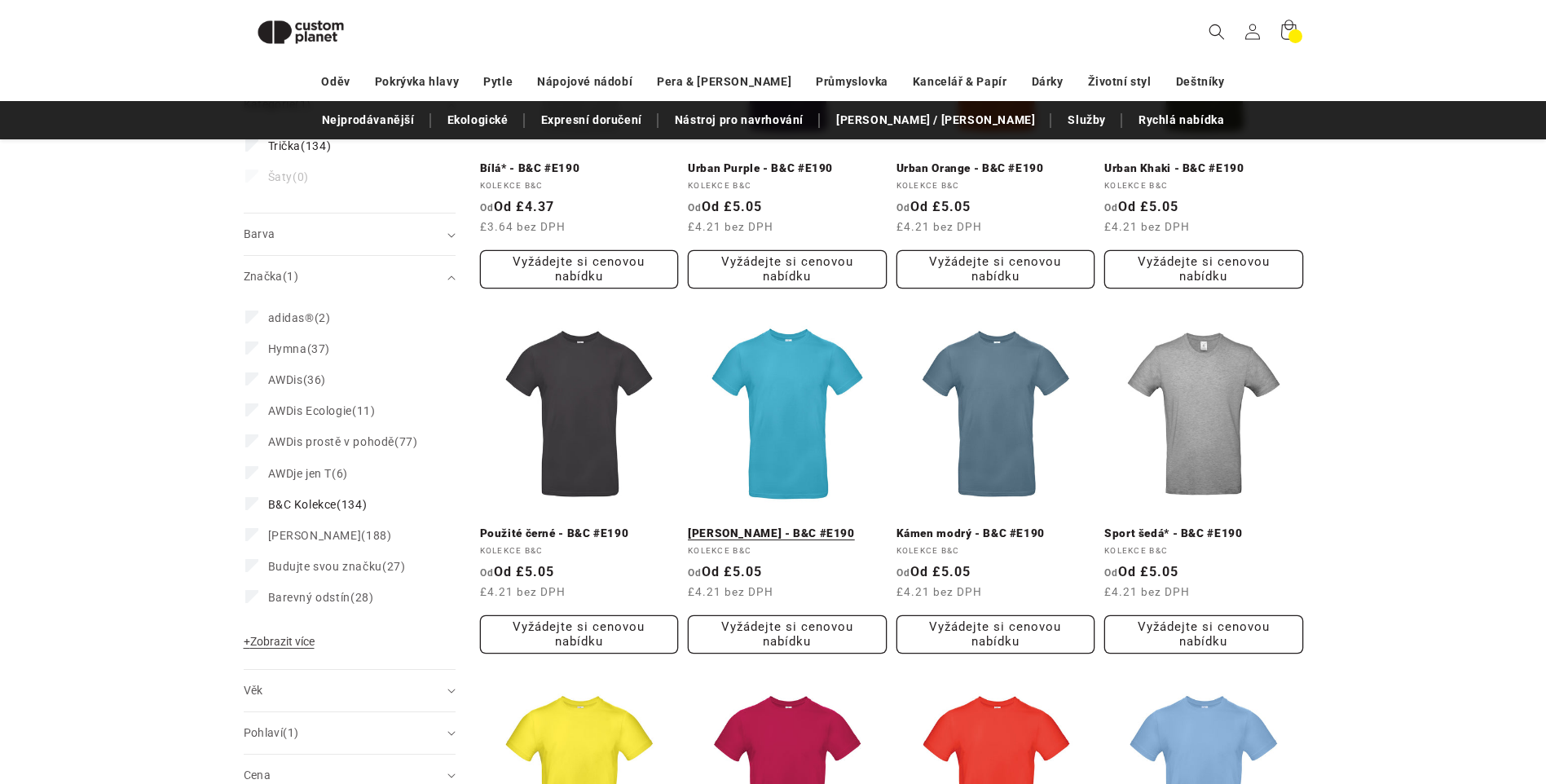
click at [807, 526] on link "Bazén - B&C #E190" at bounding box center [787, 533] width 199 height 15
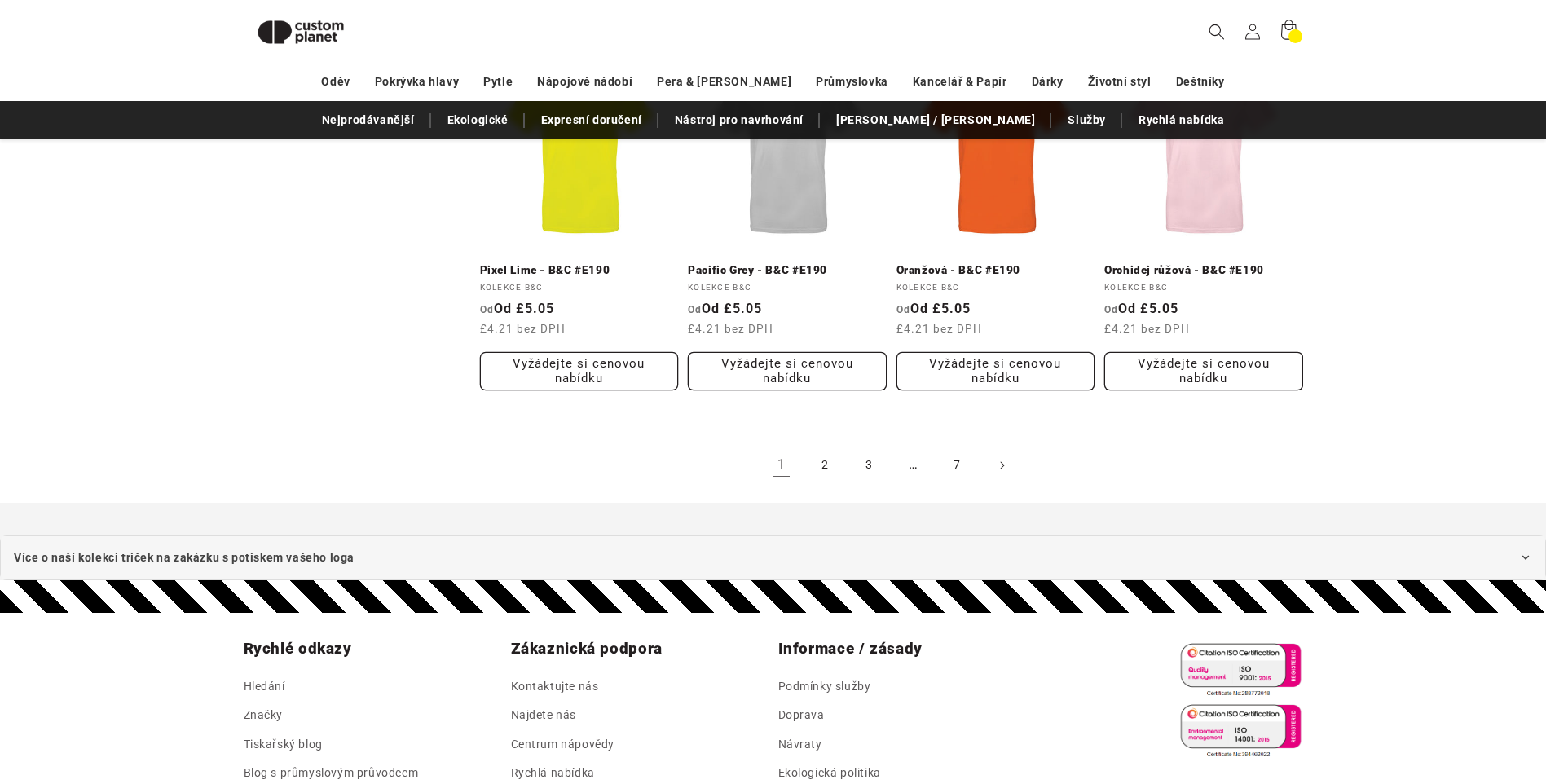
scroll to position [1853, 0]
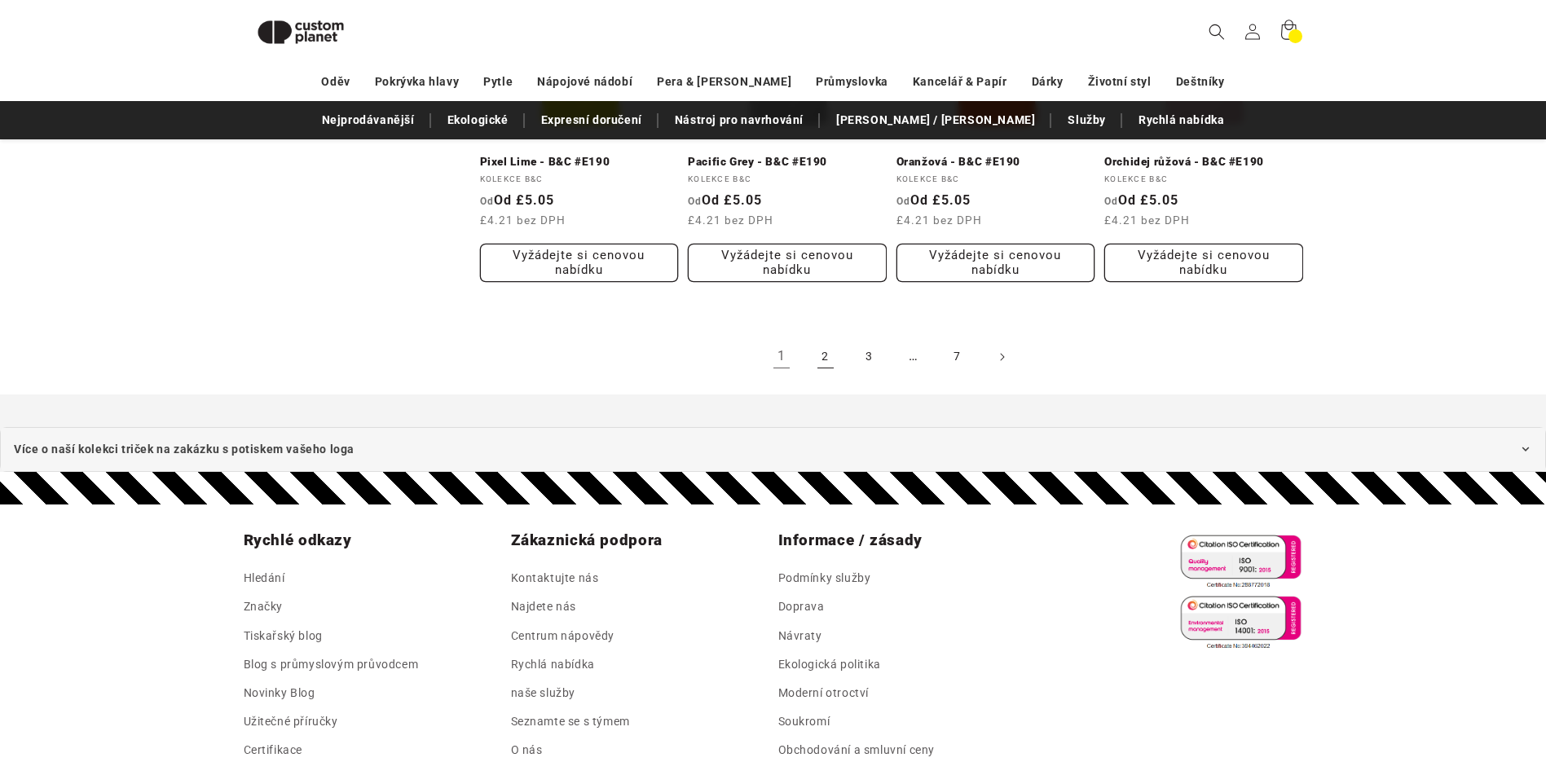
click at [817, 361] on link "2" at bounding box center [825, 357] width 36 height 36
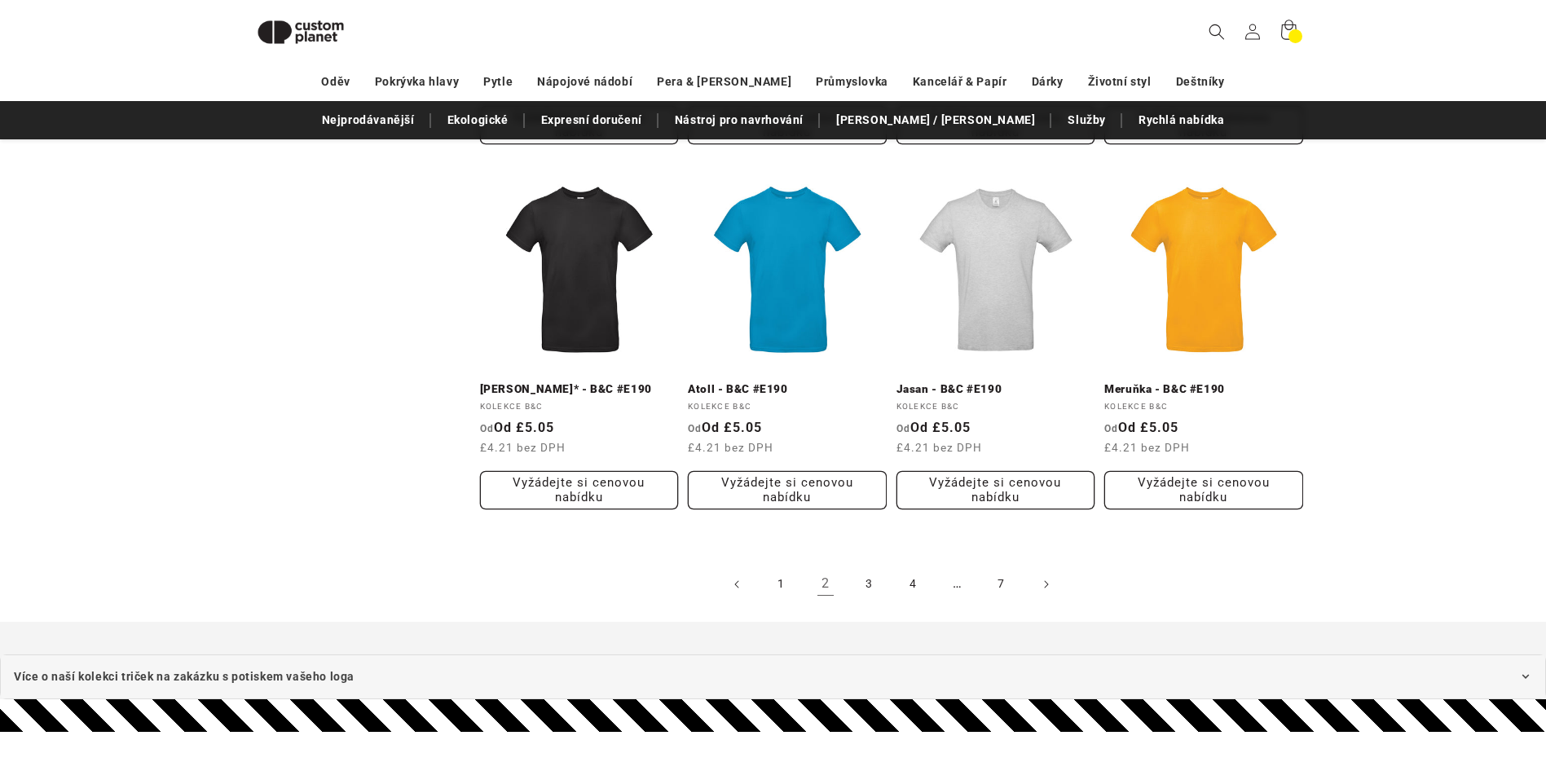
scroll to position [1689, 0]
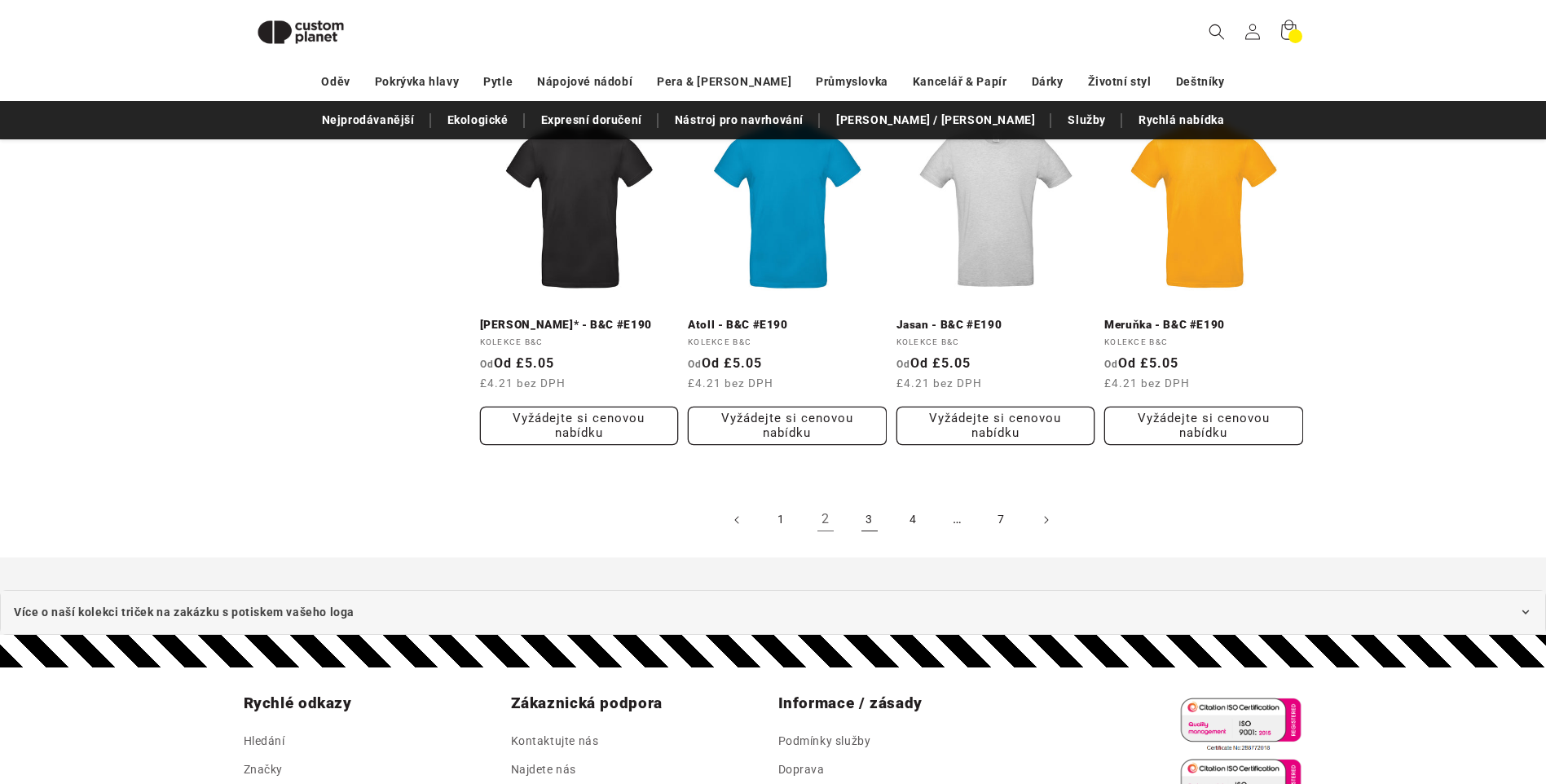
click at [868, 524] on link "3" at bounding box center [870, 520] width 36 height 36
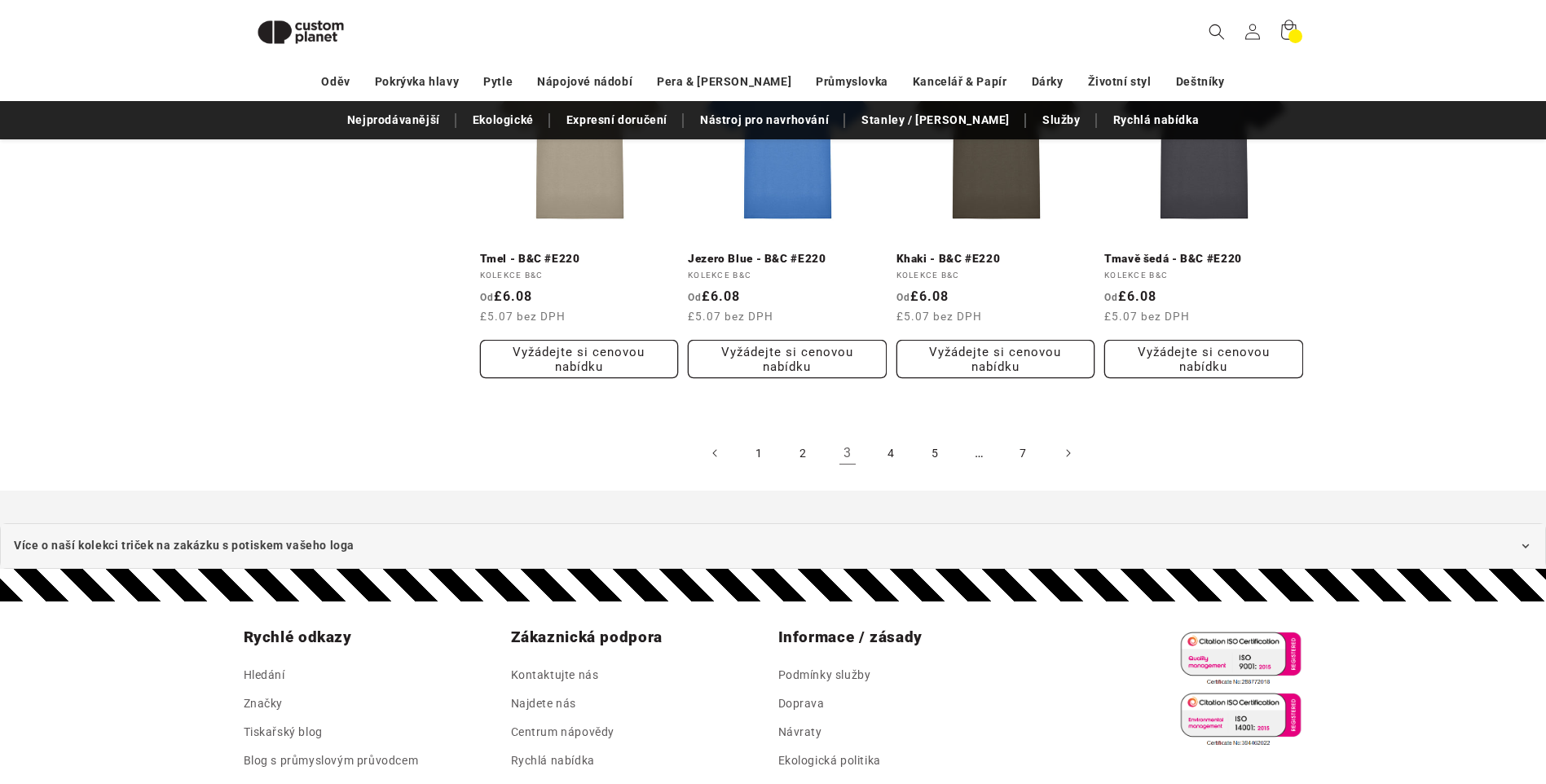
scroll to position [1771, 0]
click at [895, 456] on link "4" at bounding box center [892, 452] width 36 height 36
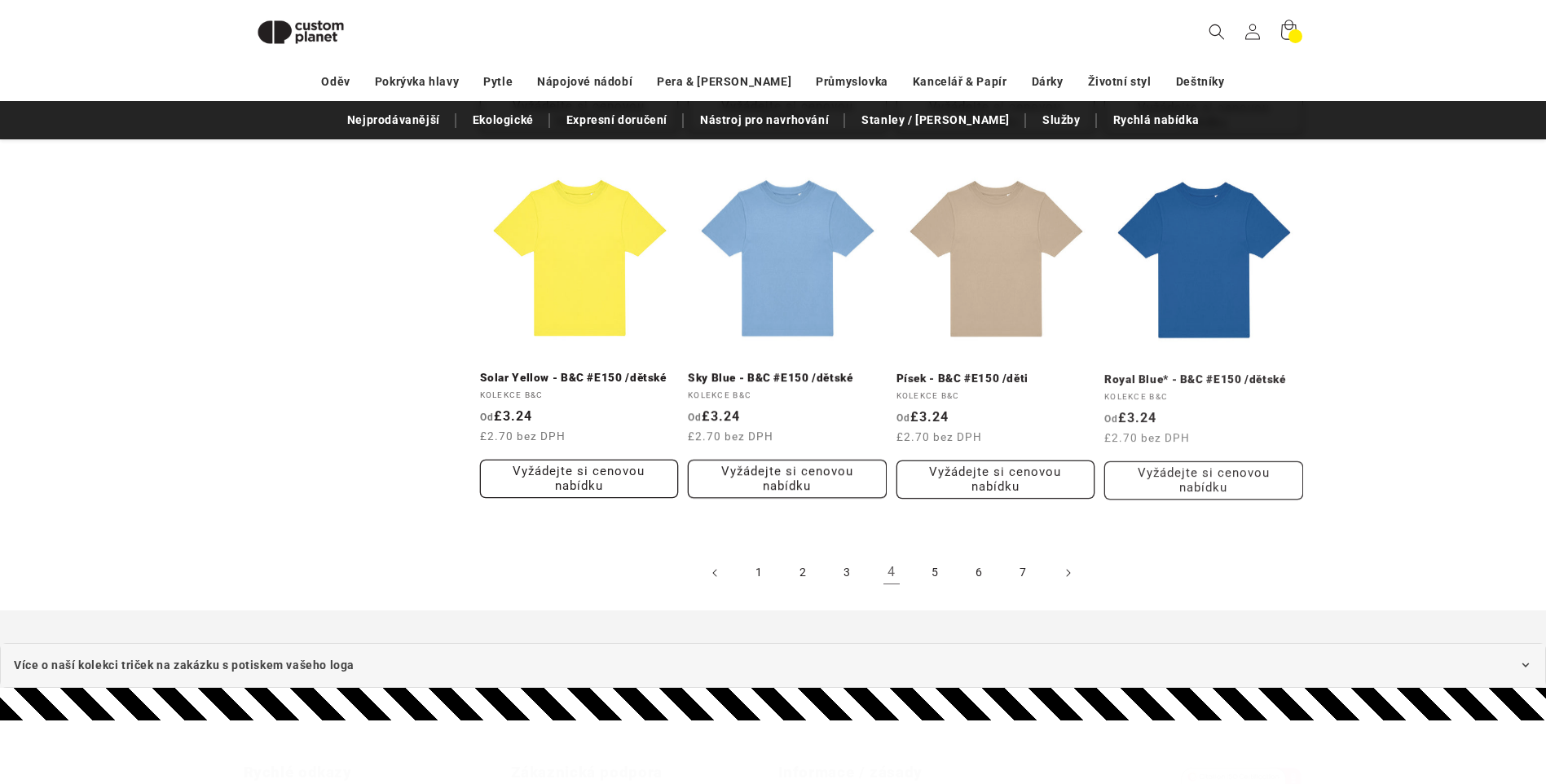
scroll to position [1689, 0]
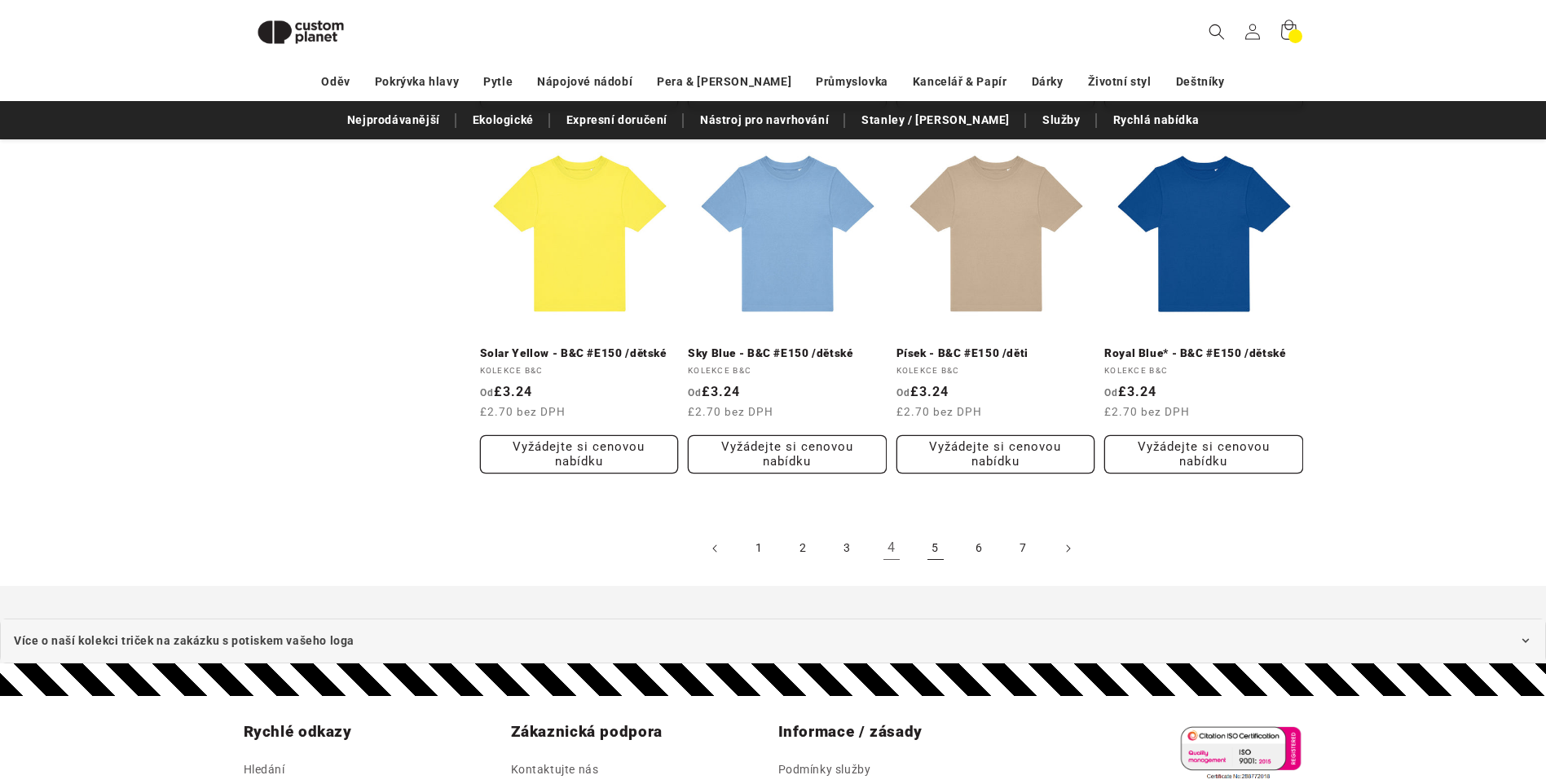
click at [936, 548] on link "5" at bounding box center [936, 548] width 36 height 36
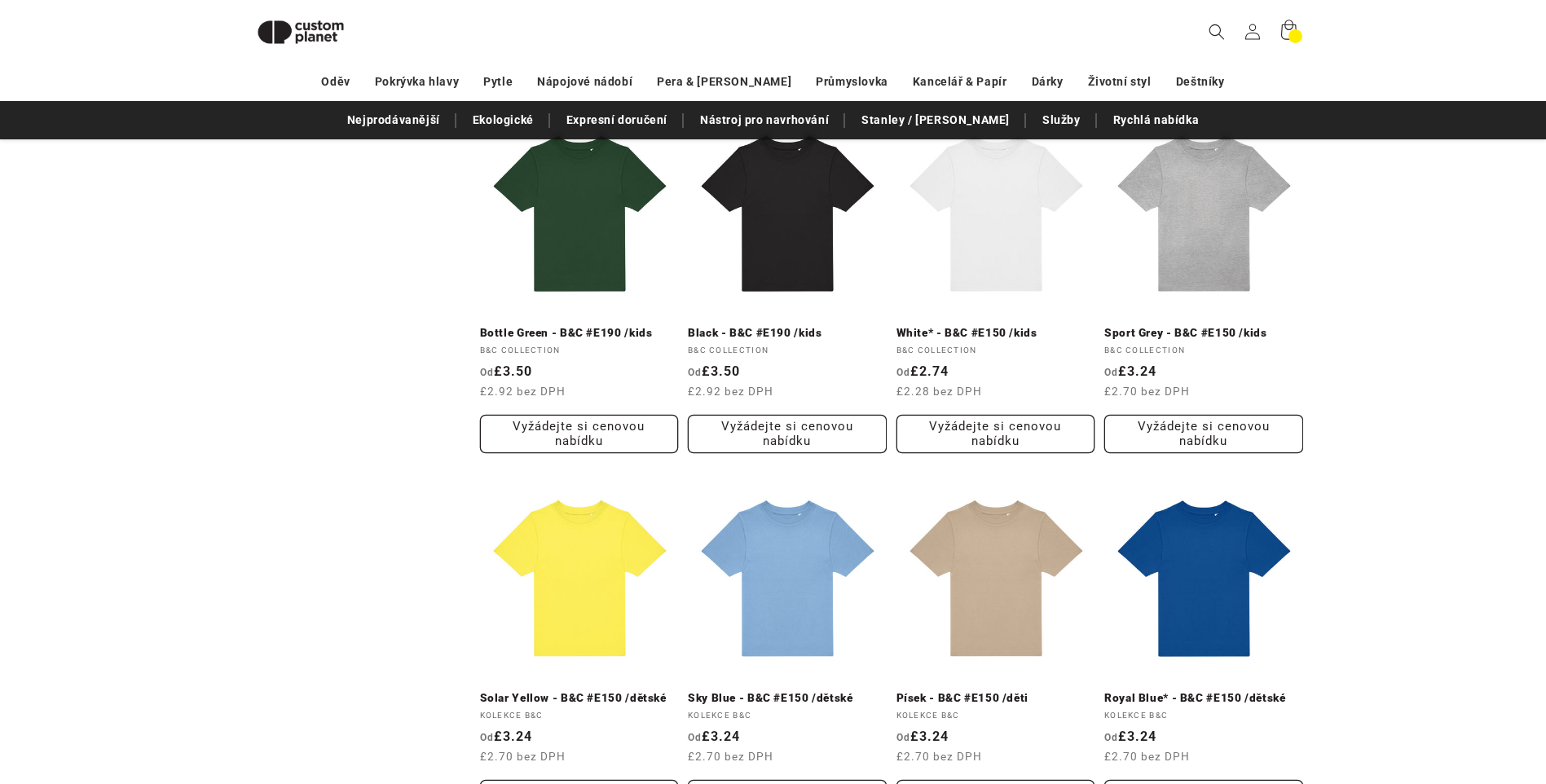
scroll to position [1282, 0]
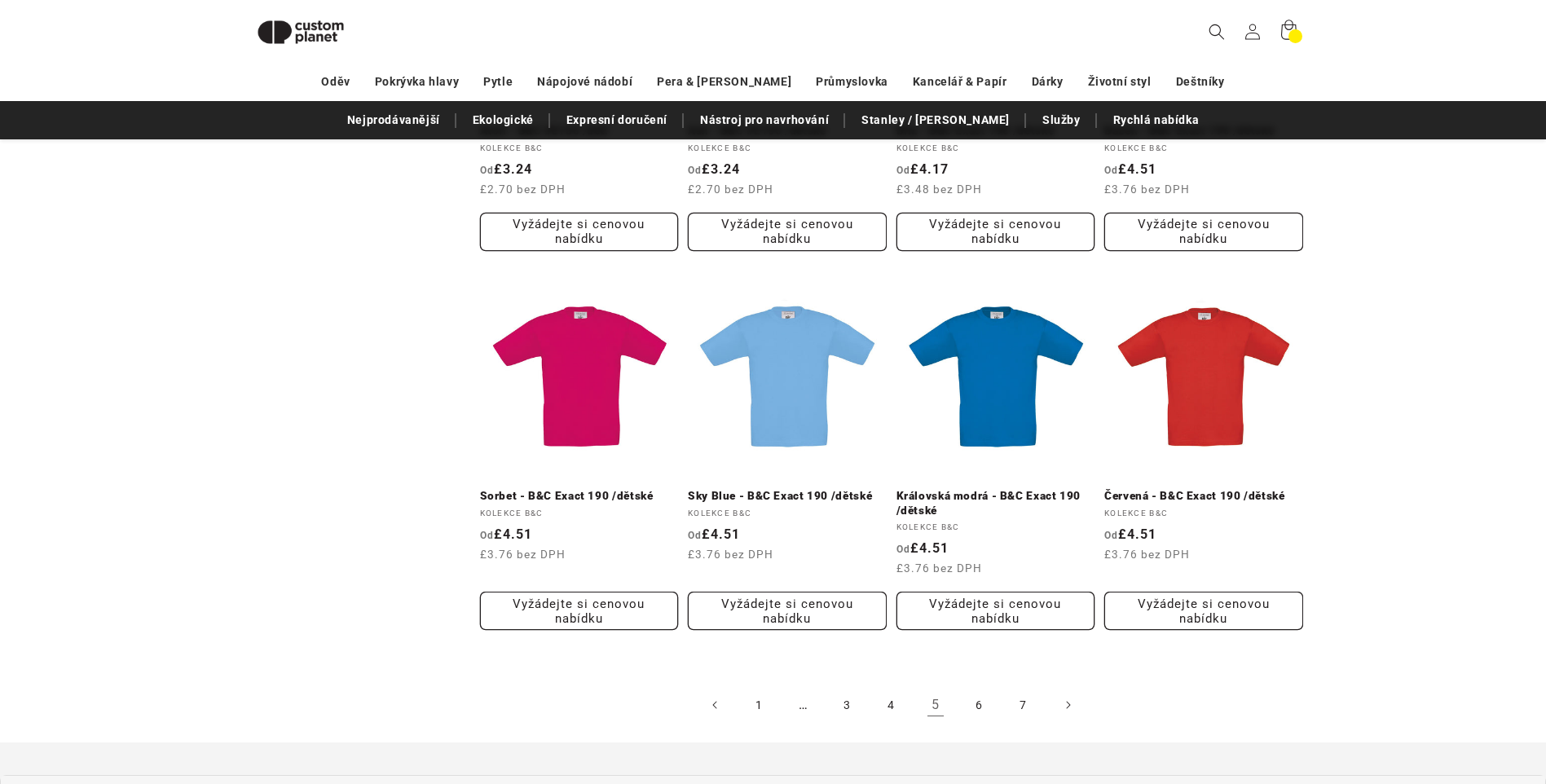
scroll to position [1528, 0]
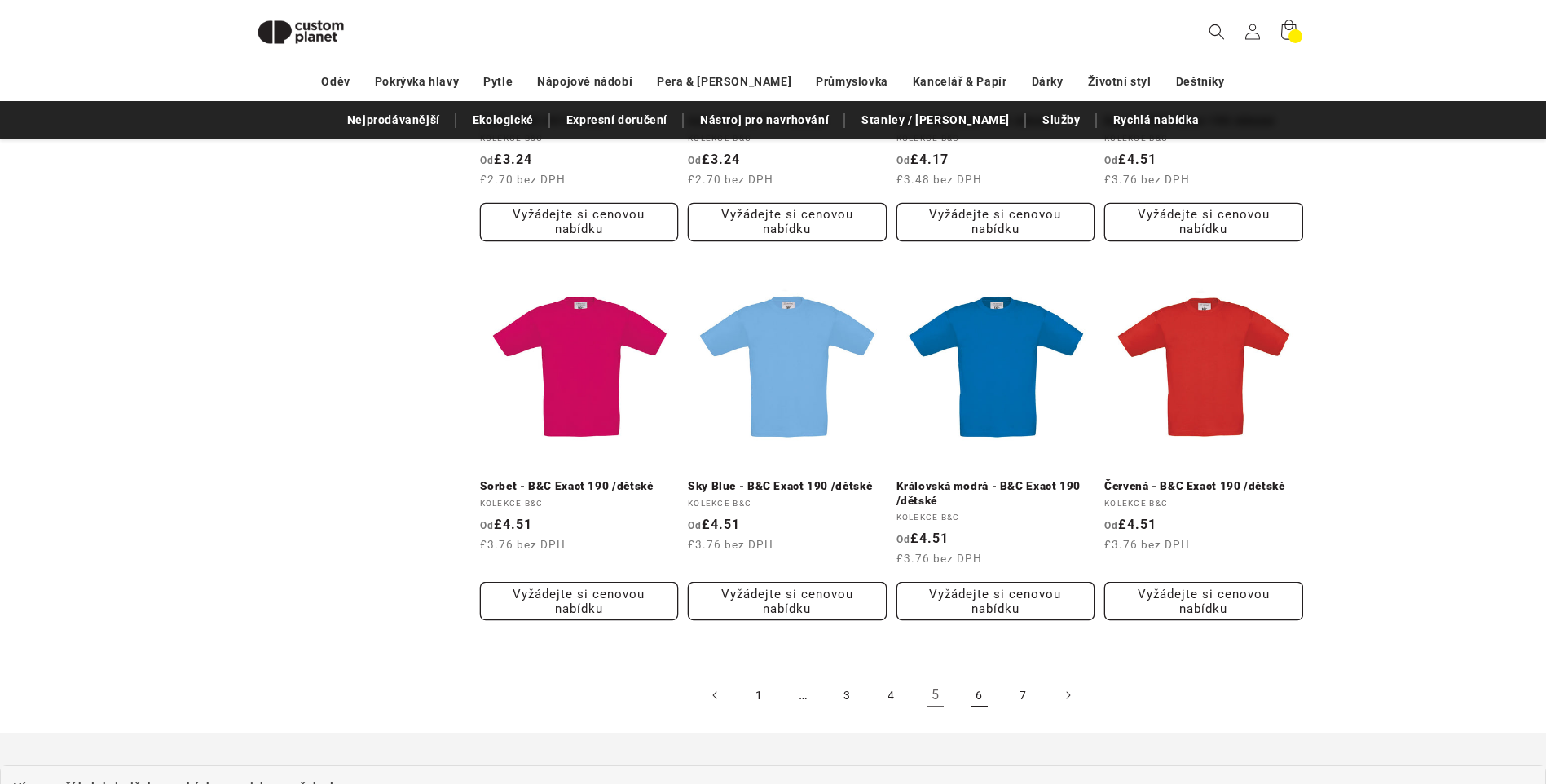
click at [977, 692] on link "6" at bounding box center [980, 695] width 36 height 36
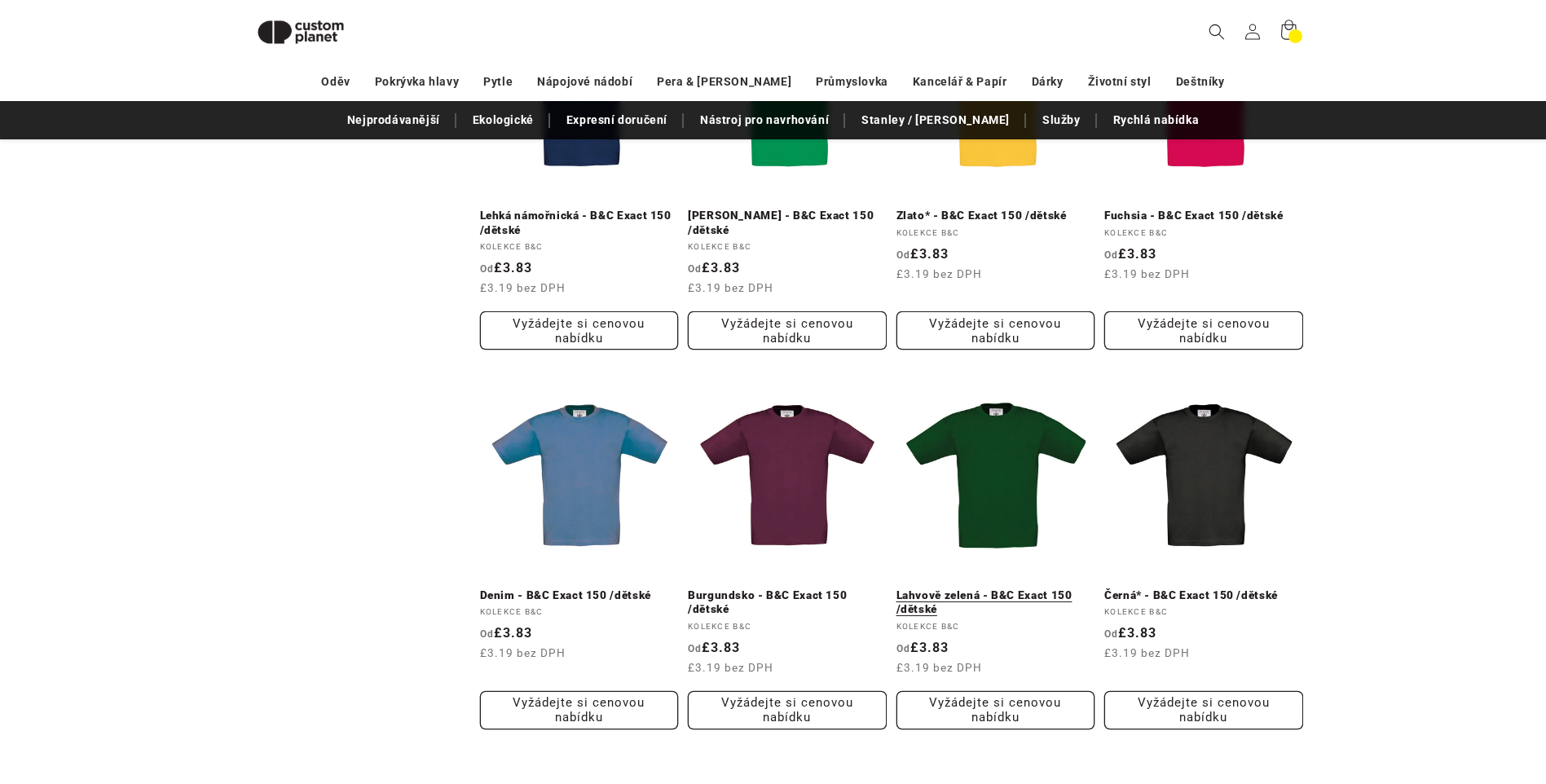
scroll to position [1608, 0]
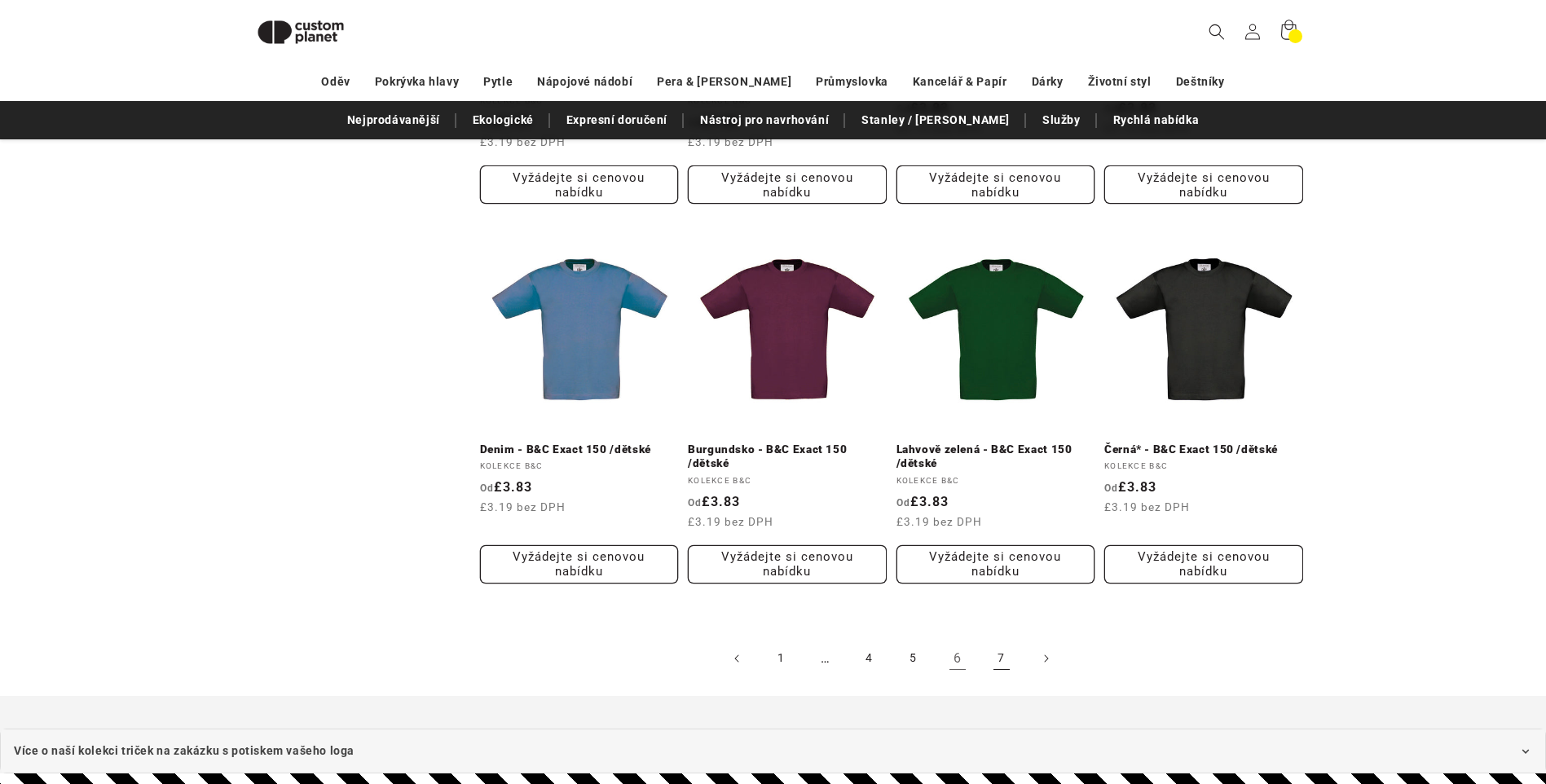
click at [1003, 655] on link "7" at bounding box center [1002, 658] width 36 height 36
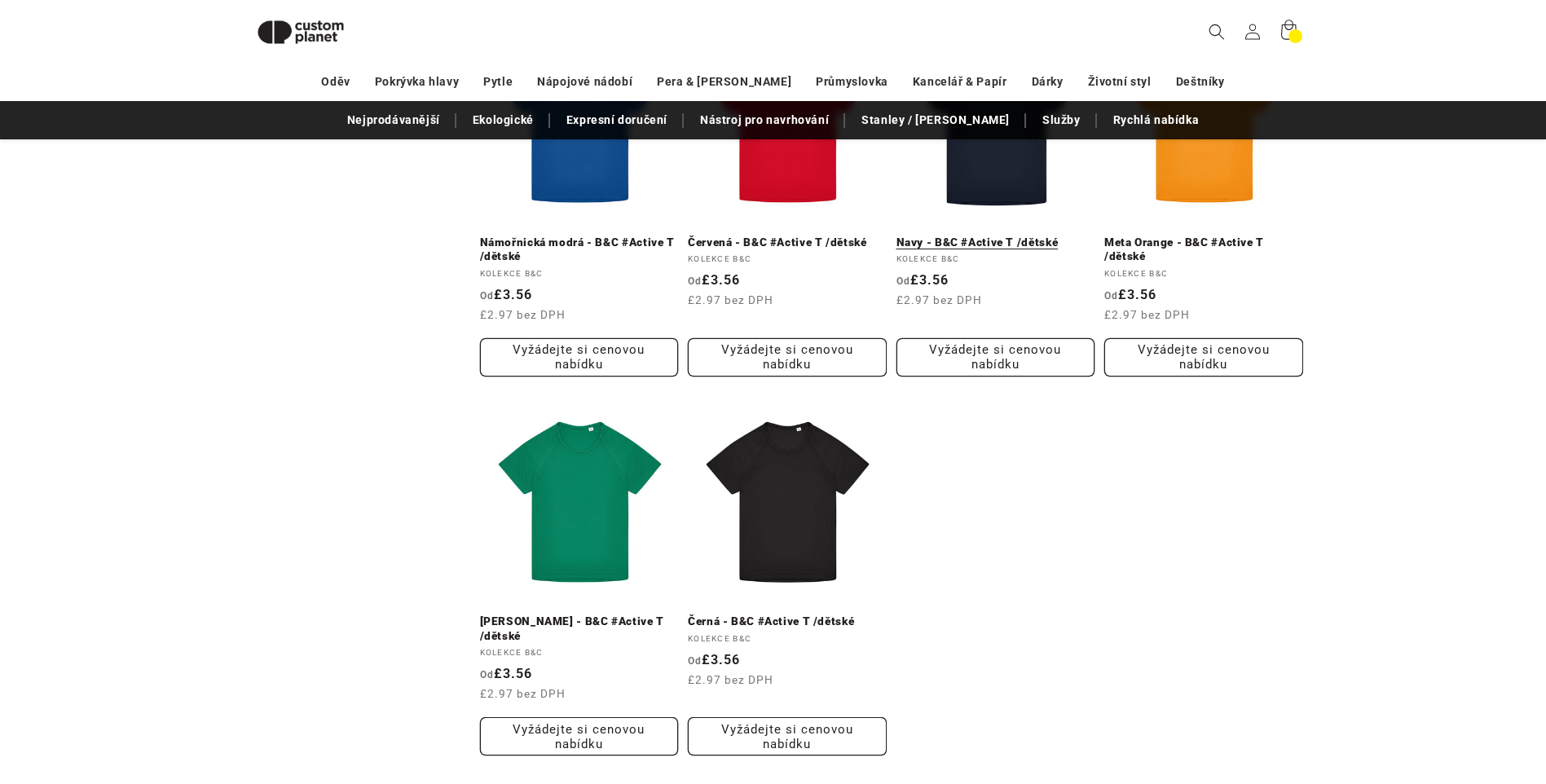
scroll to position [1200, 0]
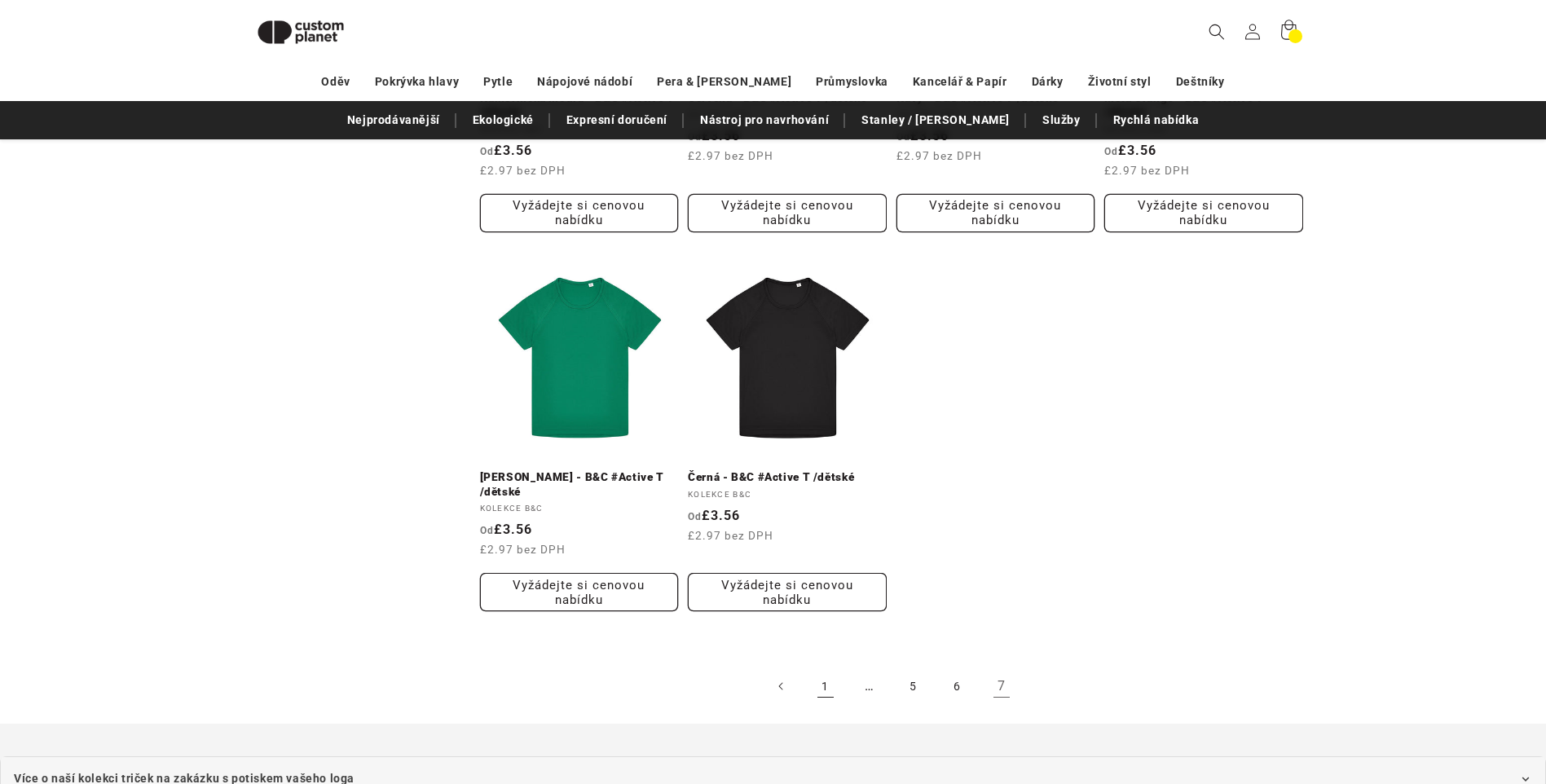
click at [825, 689] on link "1" at bounding box center [825, 686] width 36 height 36
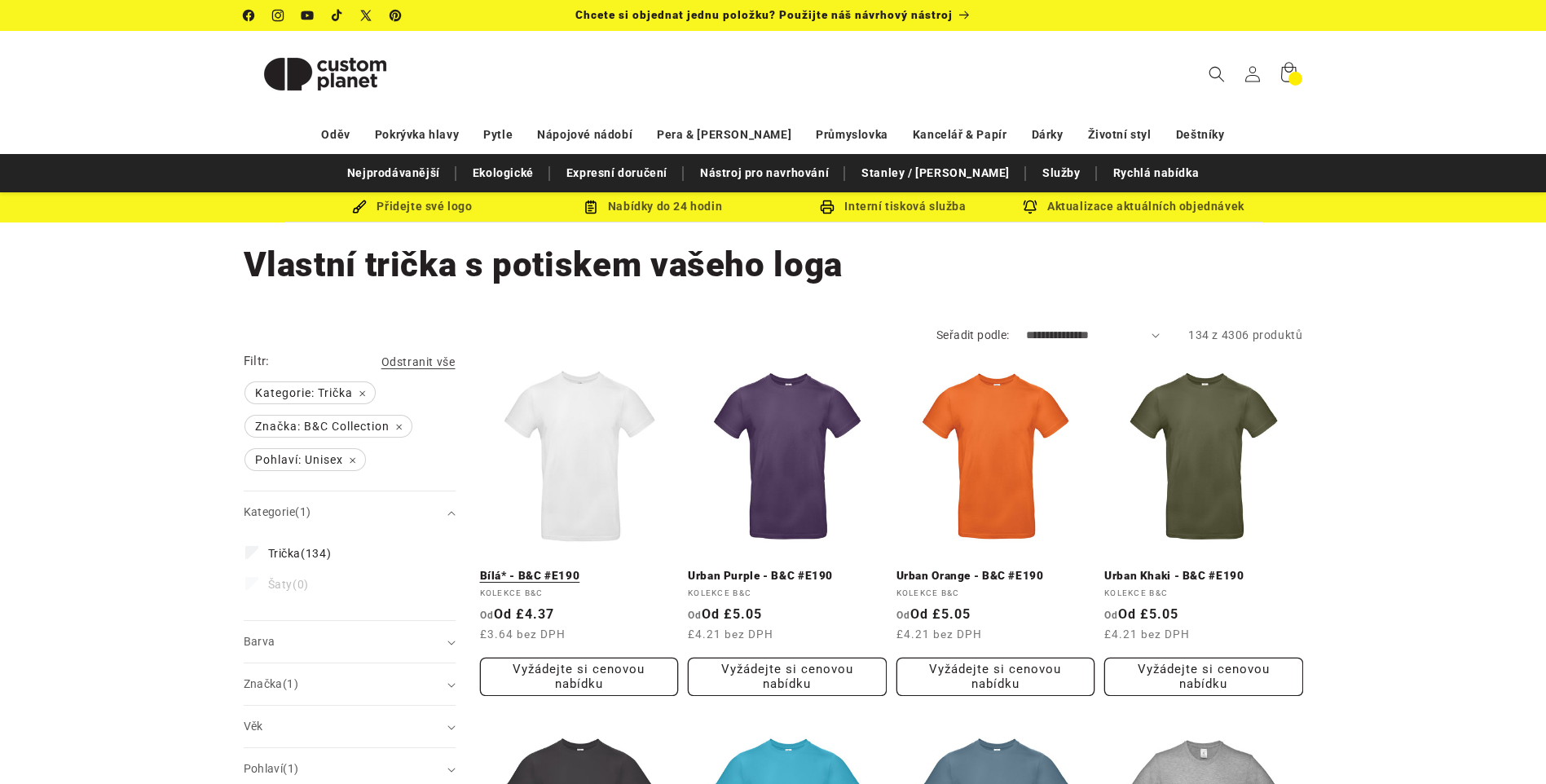
click at [569, 569] on link "Bílá* - B&C #E190" at bounding box center [579, 576] width 199 height 15
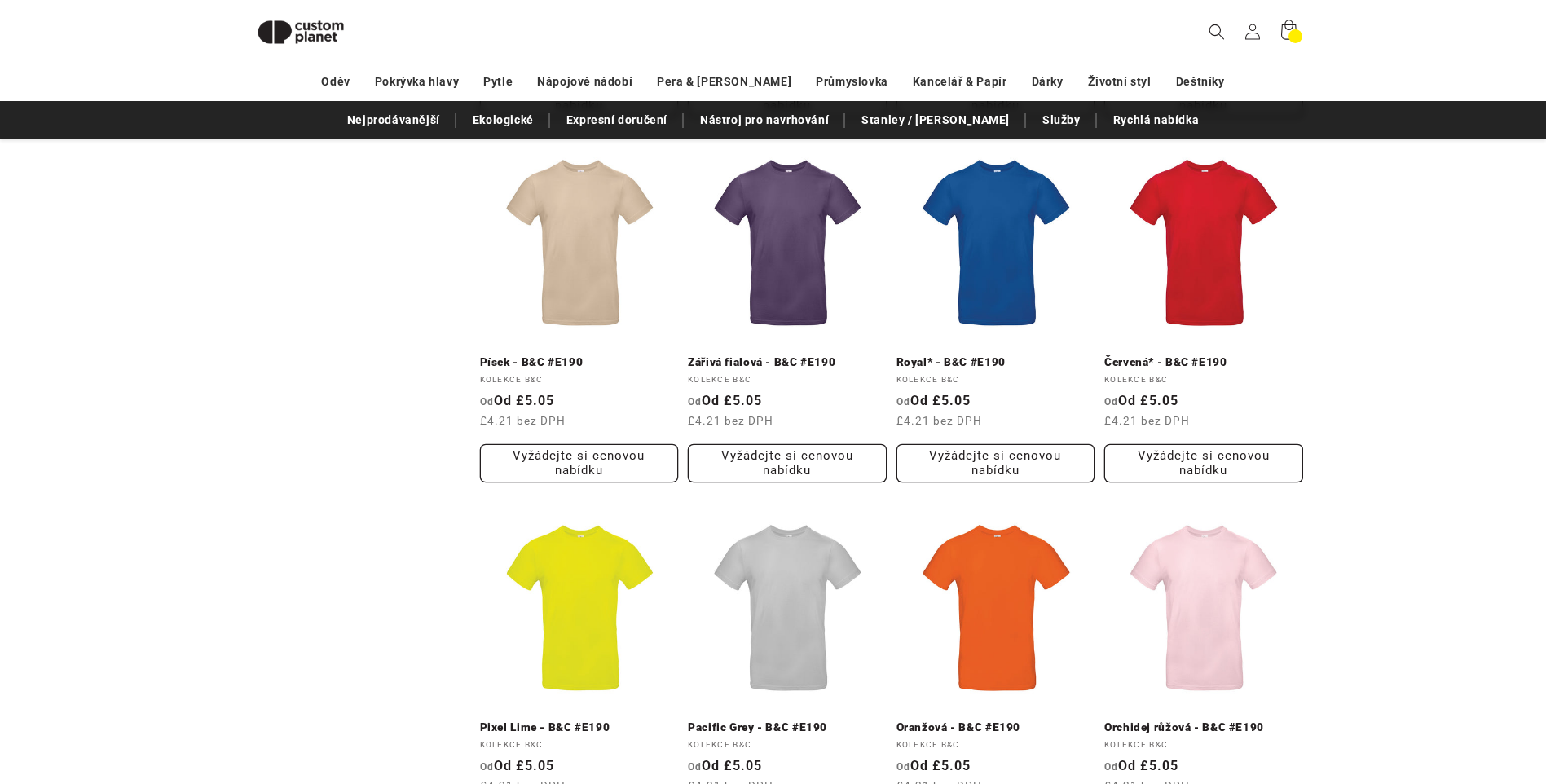
scroll to position [1613, 0]
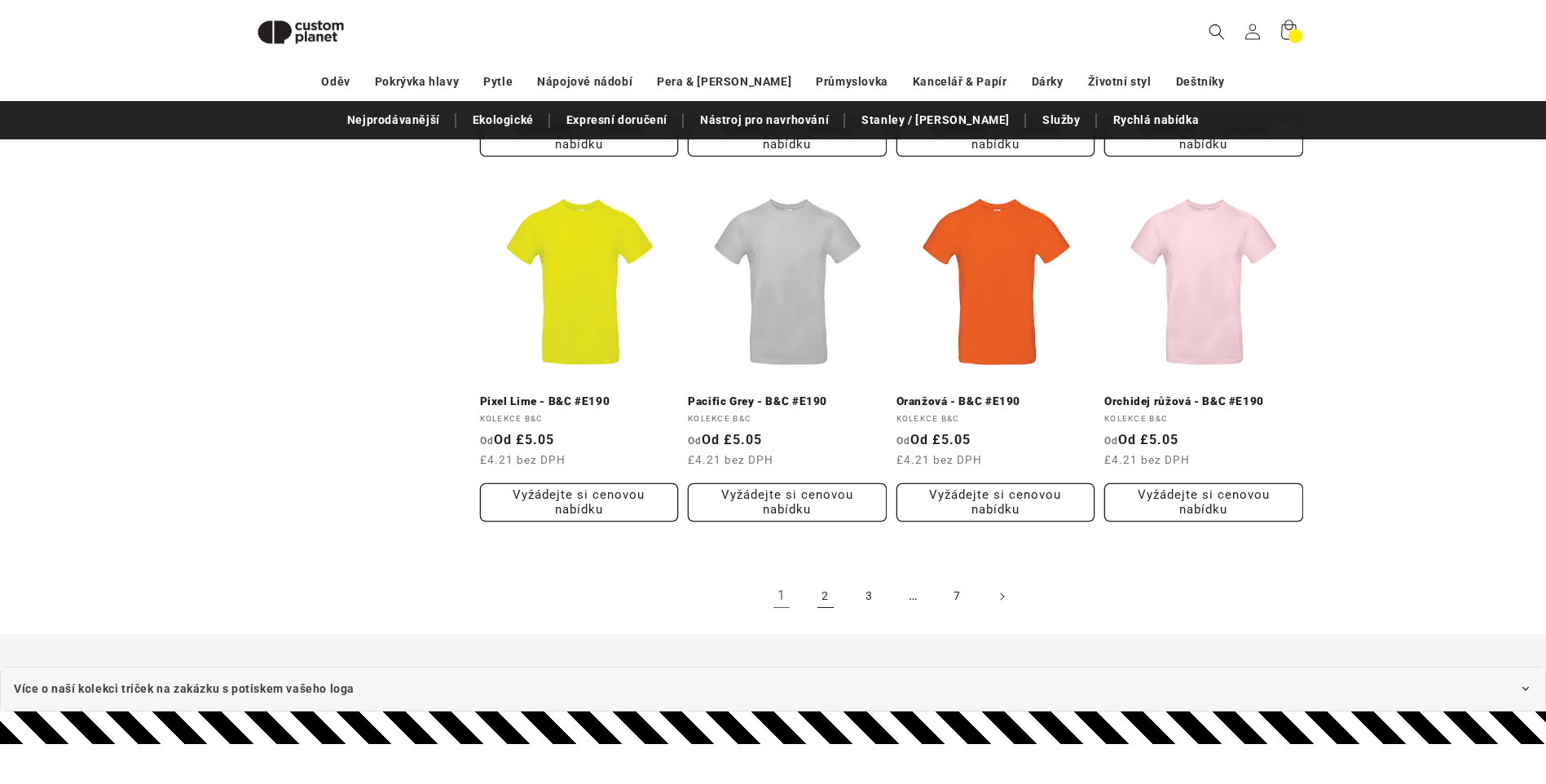
click at [820, 603] on link "2" at bounding box center [825, 597] width 36 height 36
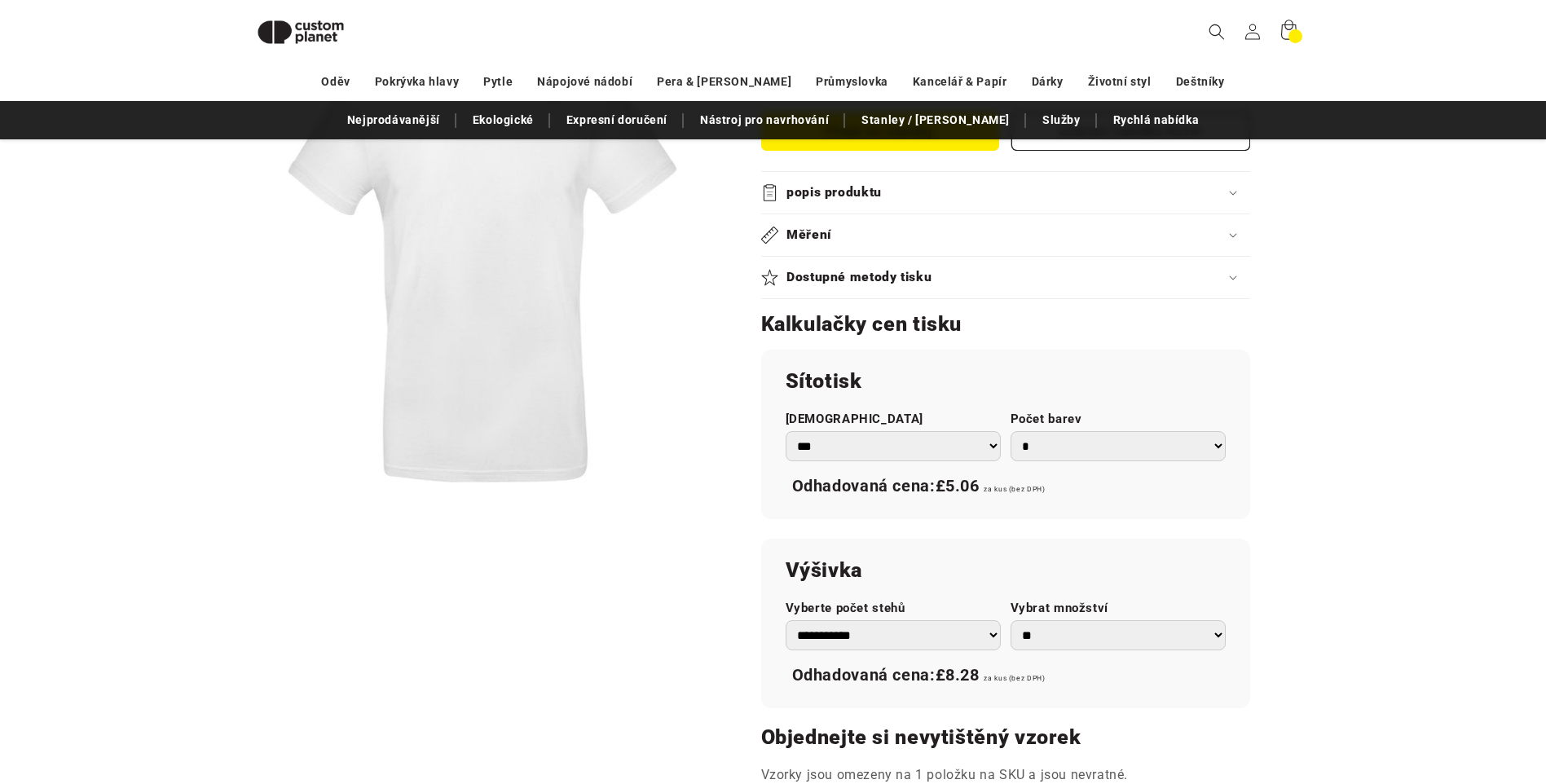
scroll to position [713, 0]
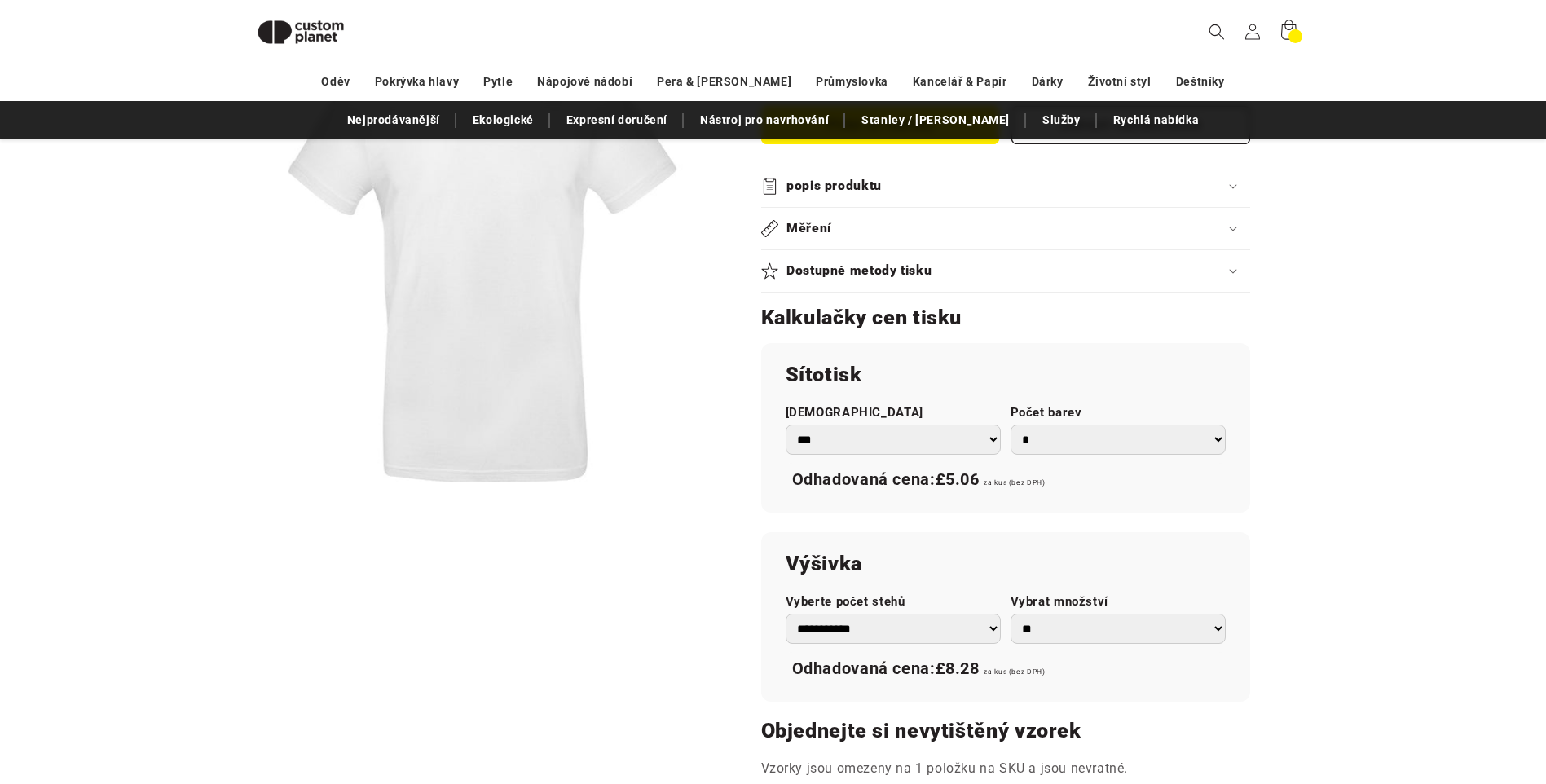
click at [809, 441] on select "*** *** *** **** **** **** ***** *****" at bounding box center [893, 439] width 215 height 30
select select "***"
click at [786, 425] on select "*** *** *** **** **** **** ***** *****" at bounding box center [893, 439] width 215 height 30
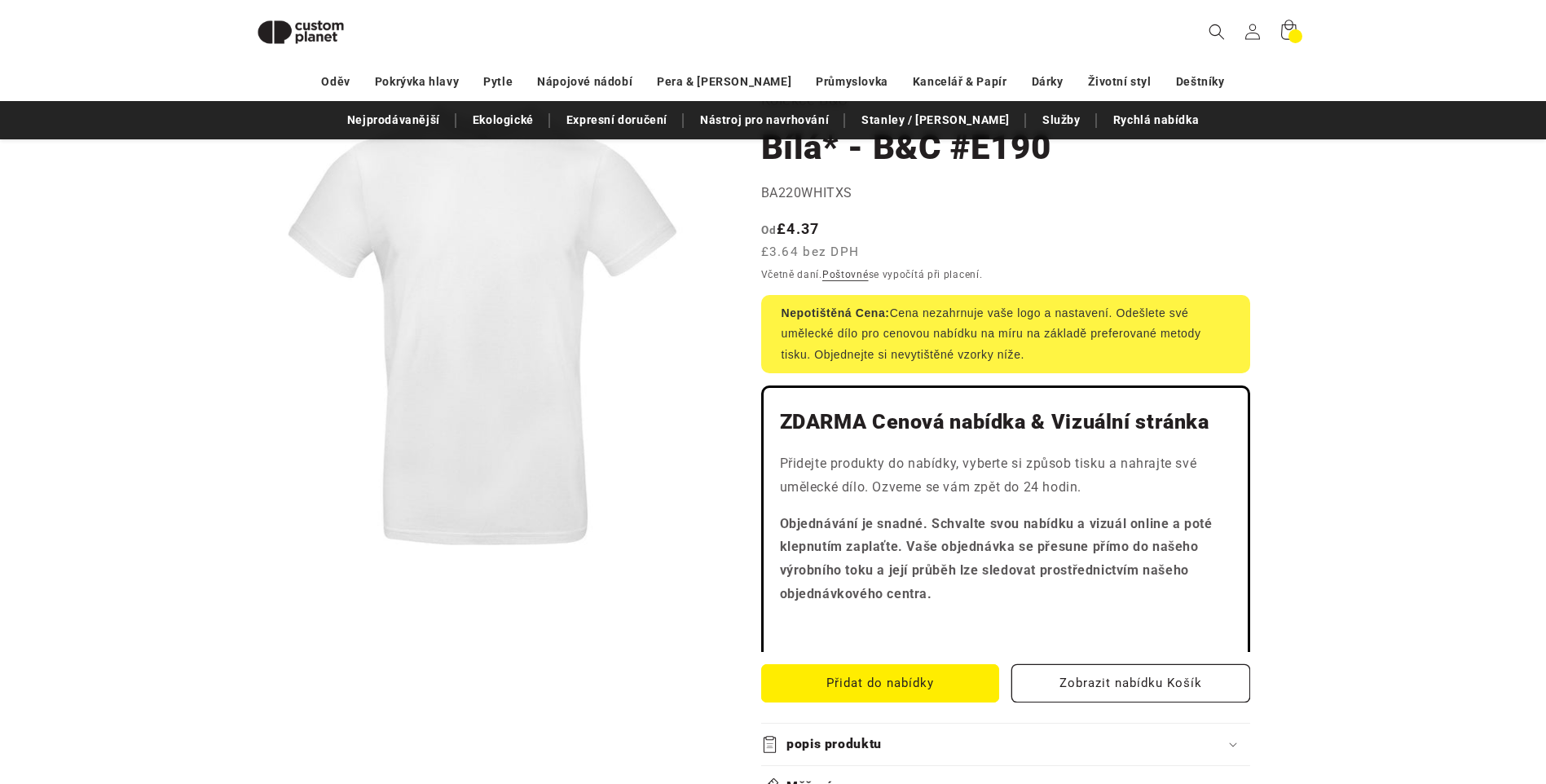
scroll to position [61, 0]
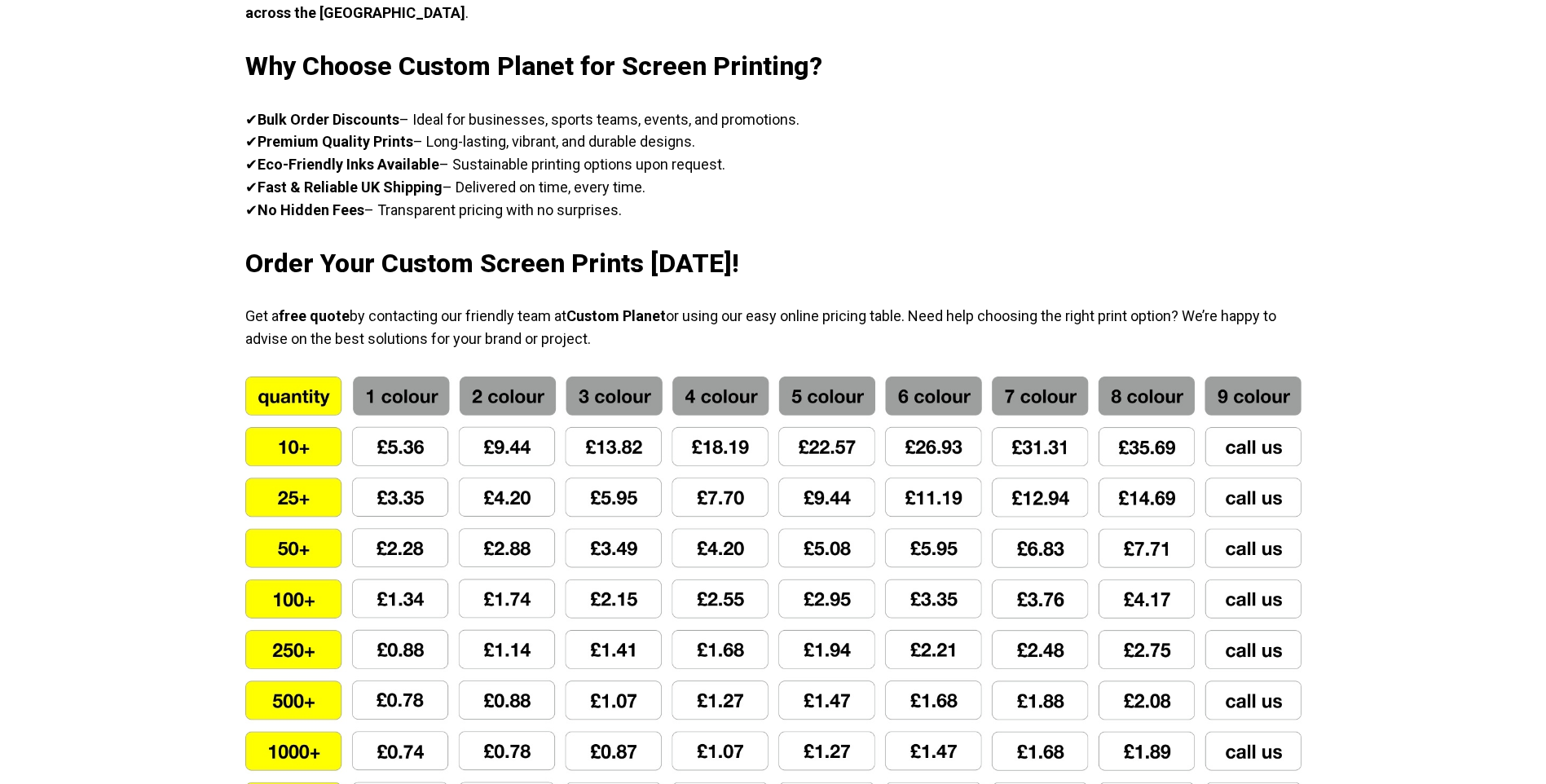
scroll to position [1059, 0]
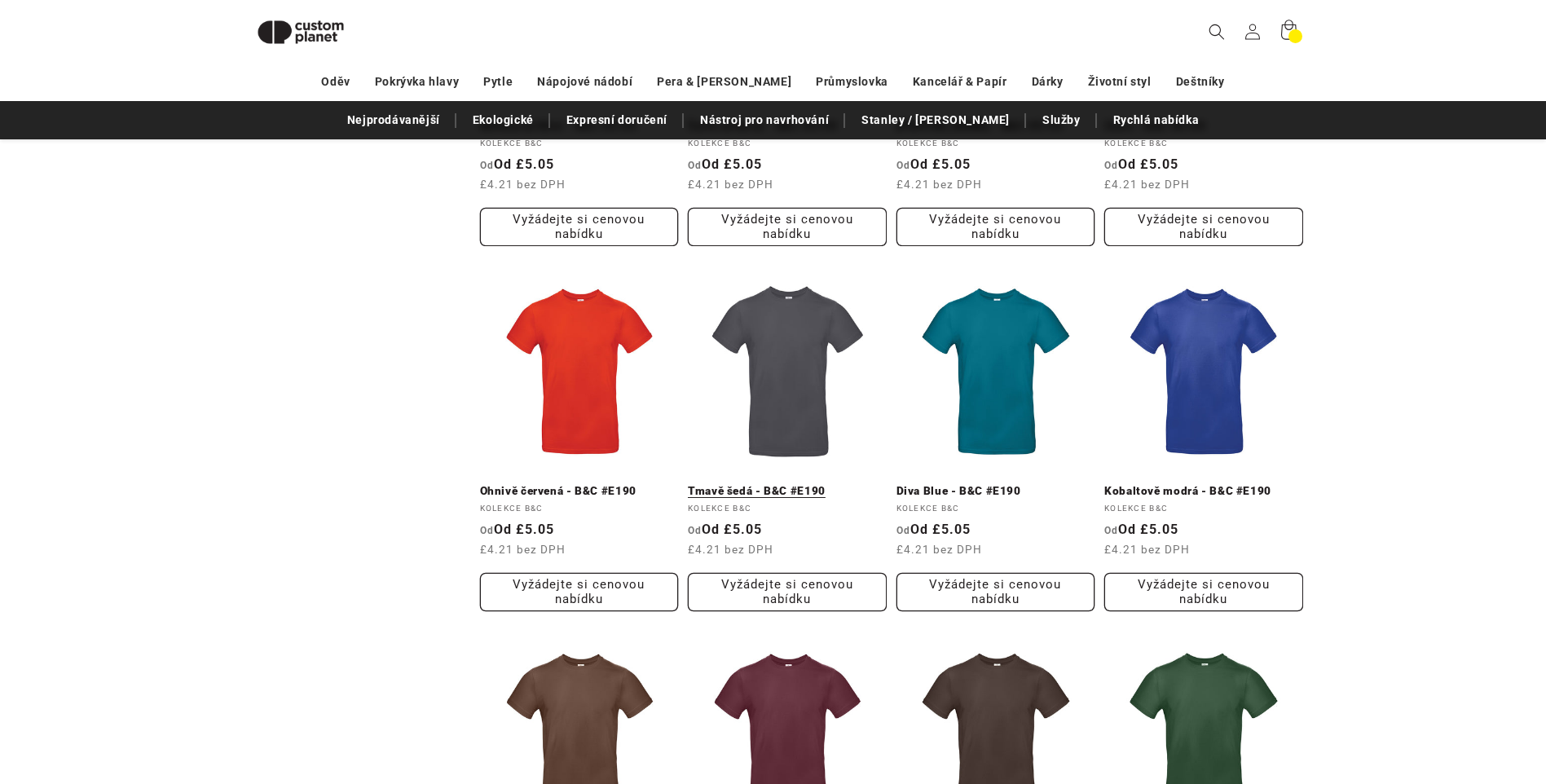
scroll to position [956, 0]
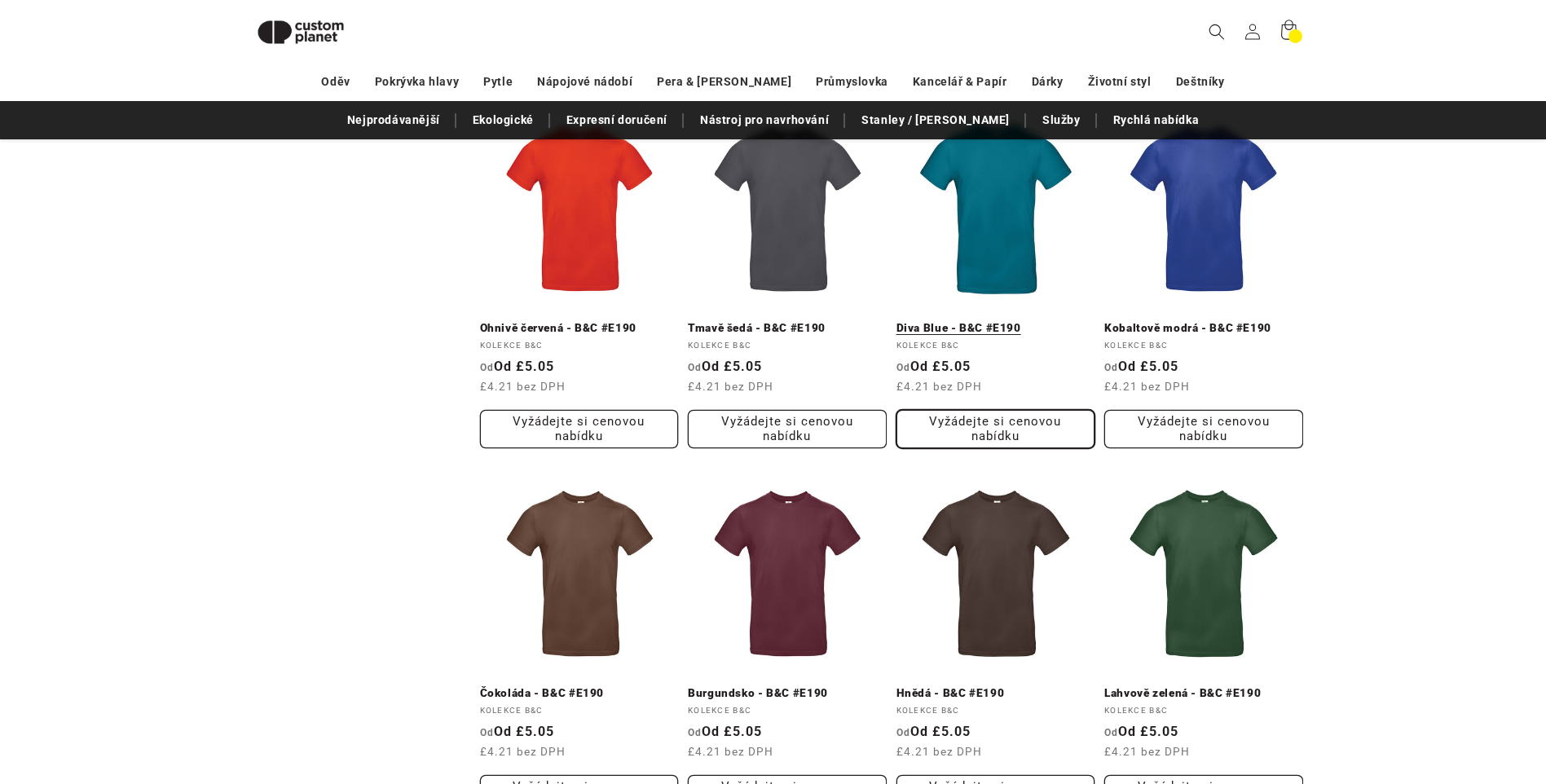
click at [1009, 418] on button "Vyžádejte si cenovou nabídku" at bounding box center [996, 429] width 199 height 39
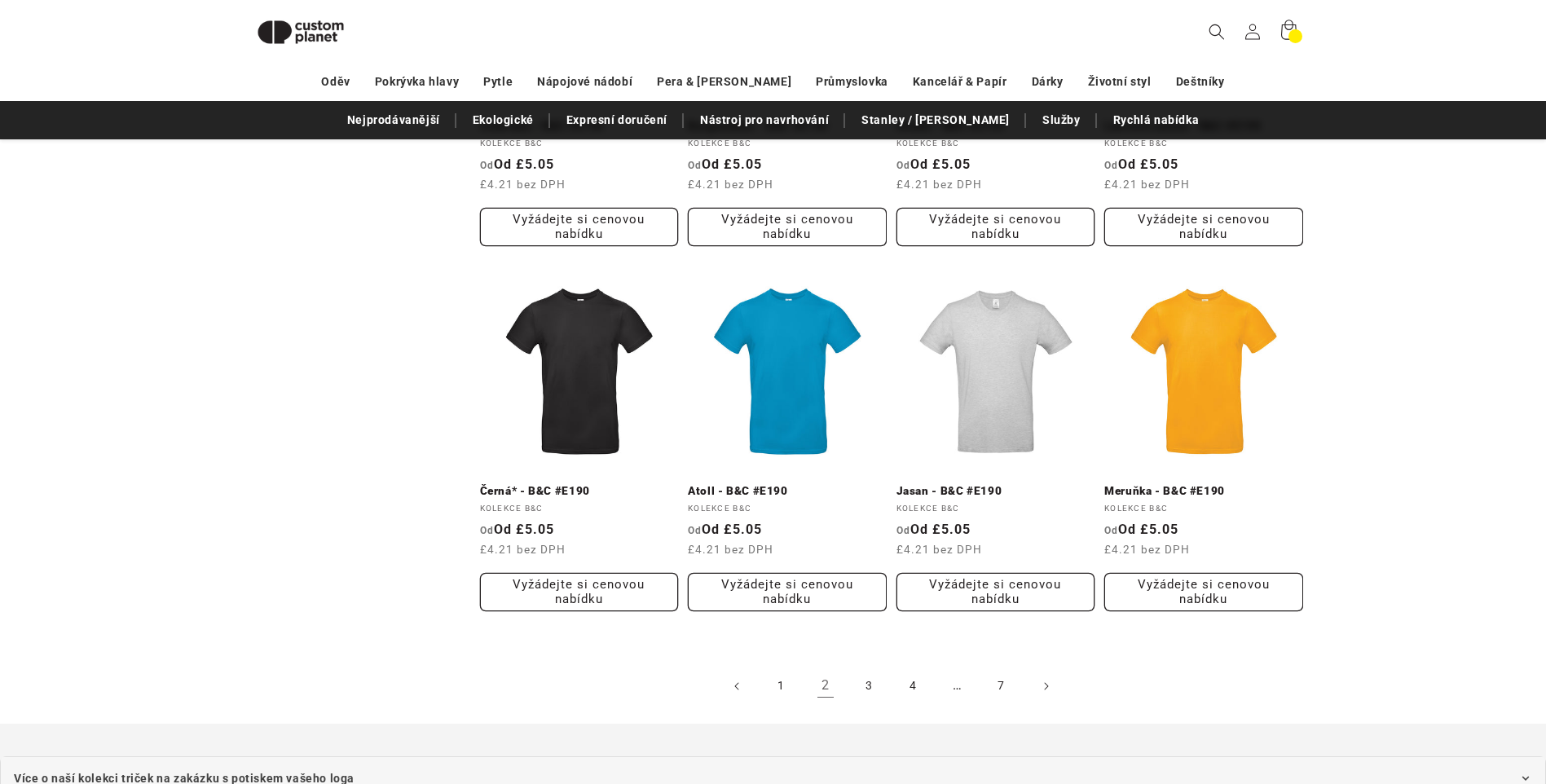
scroll to position [1689, 0]
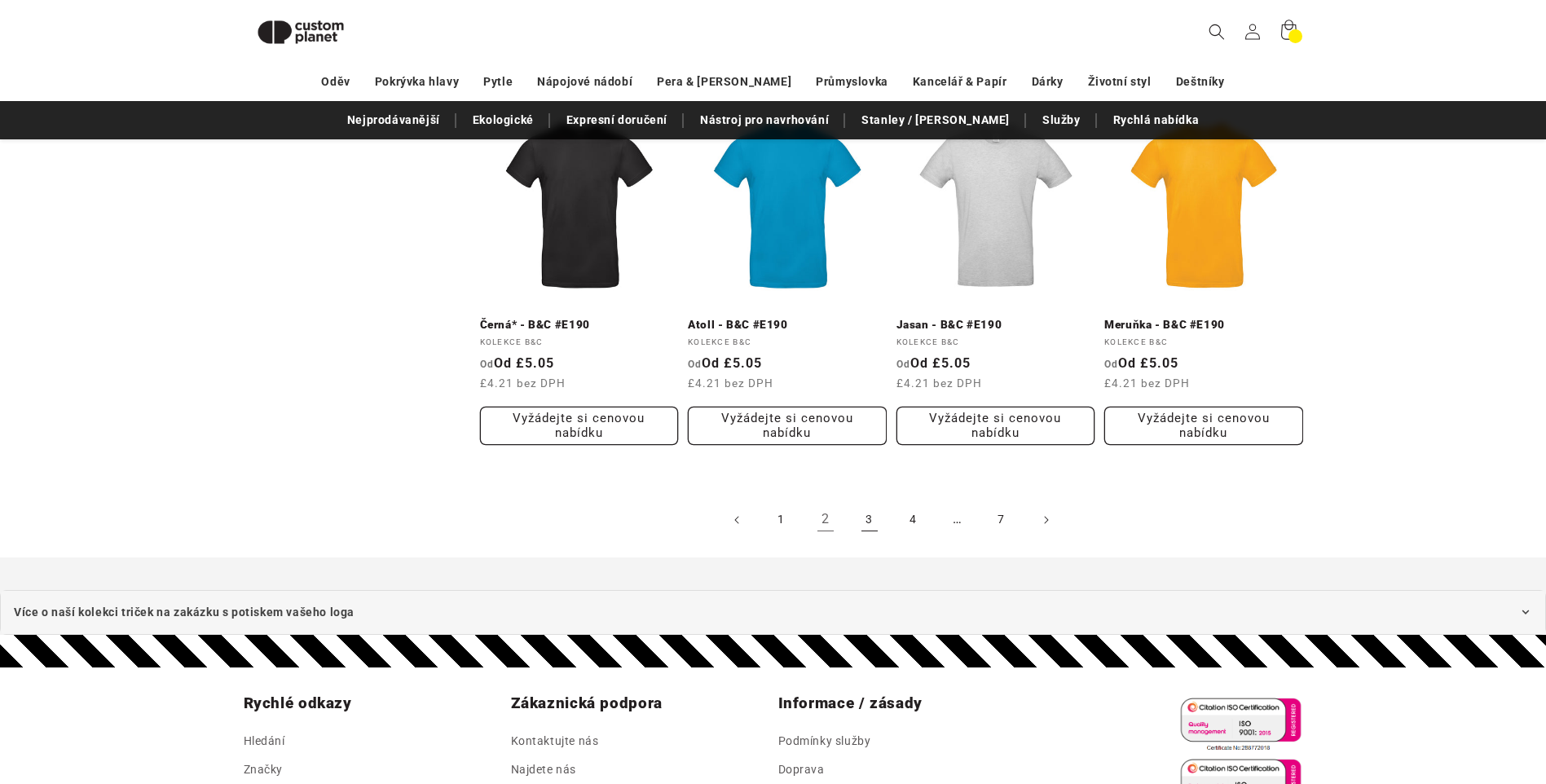
click at [864, 520] on link "3" at bounding box center [870, 520] width 36 height 36
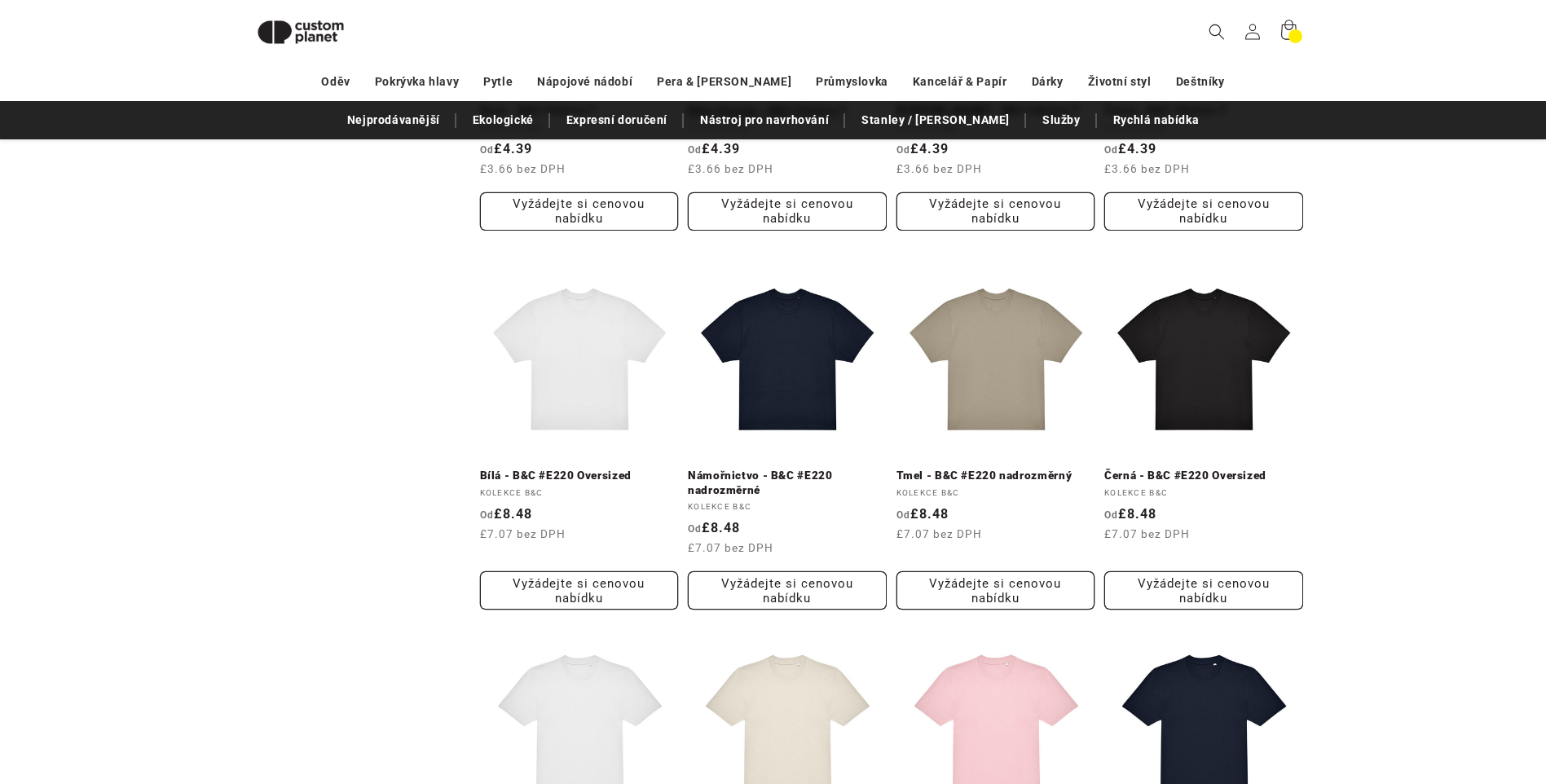
scroll to position [957, 0]
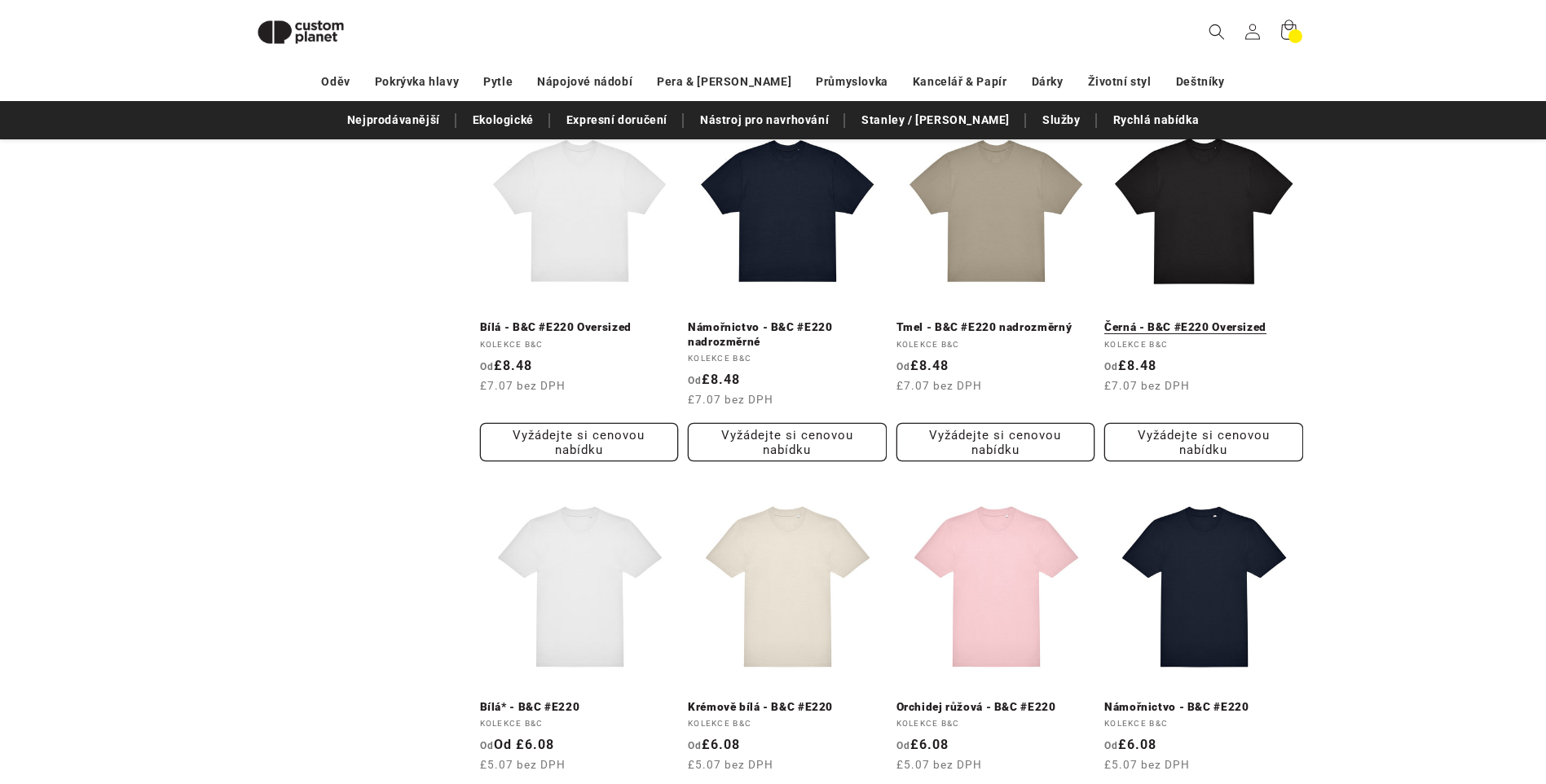
click at [1227, 321] on link "Černá - B&C #E220 Oversized" at bounding box center [1204, 328] width 199 height 15
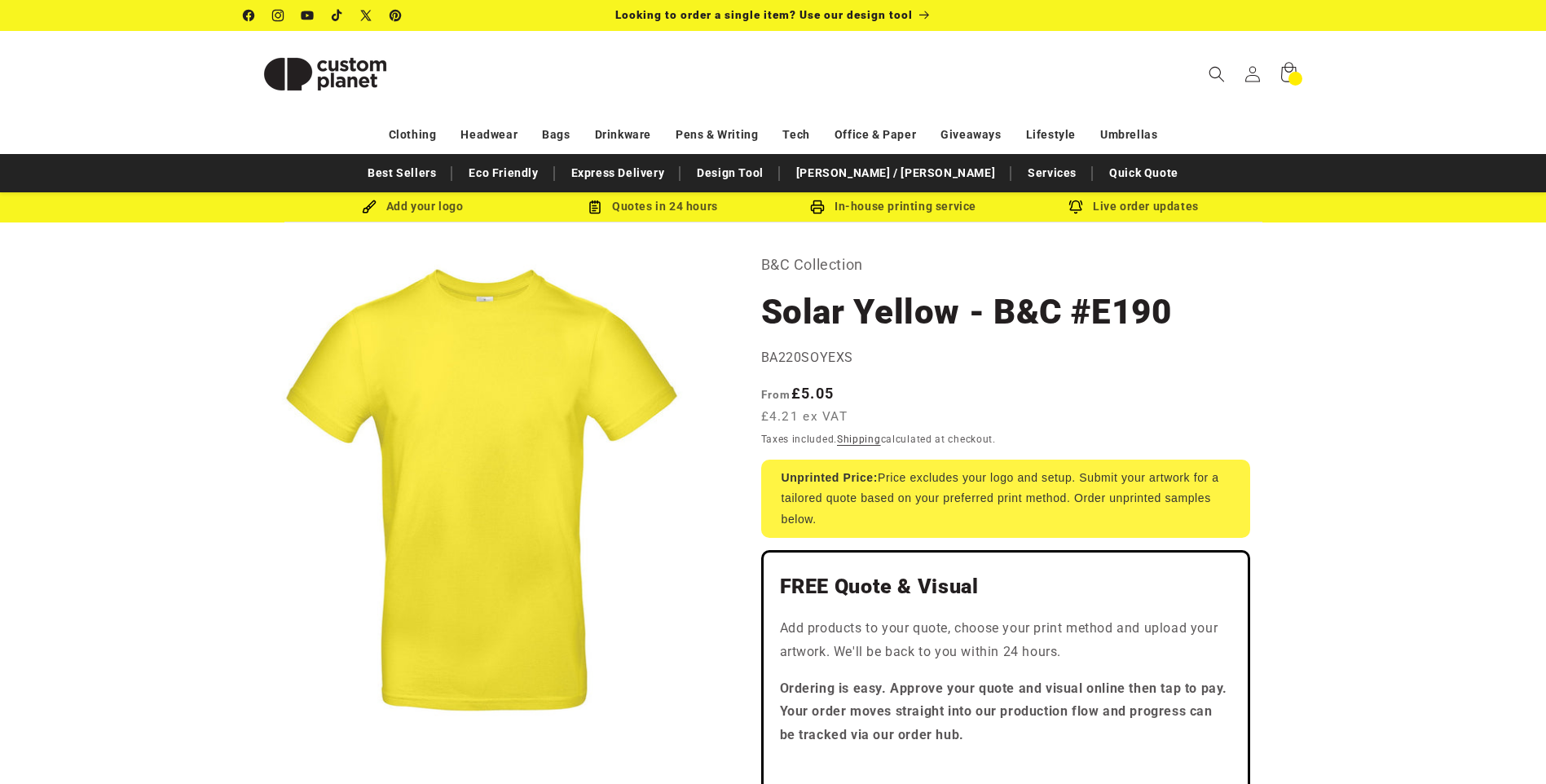
select select "***"
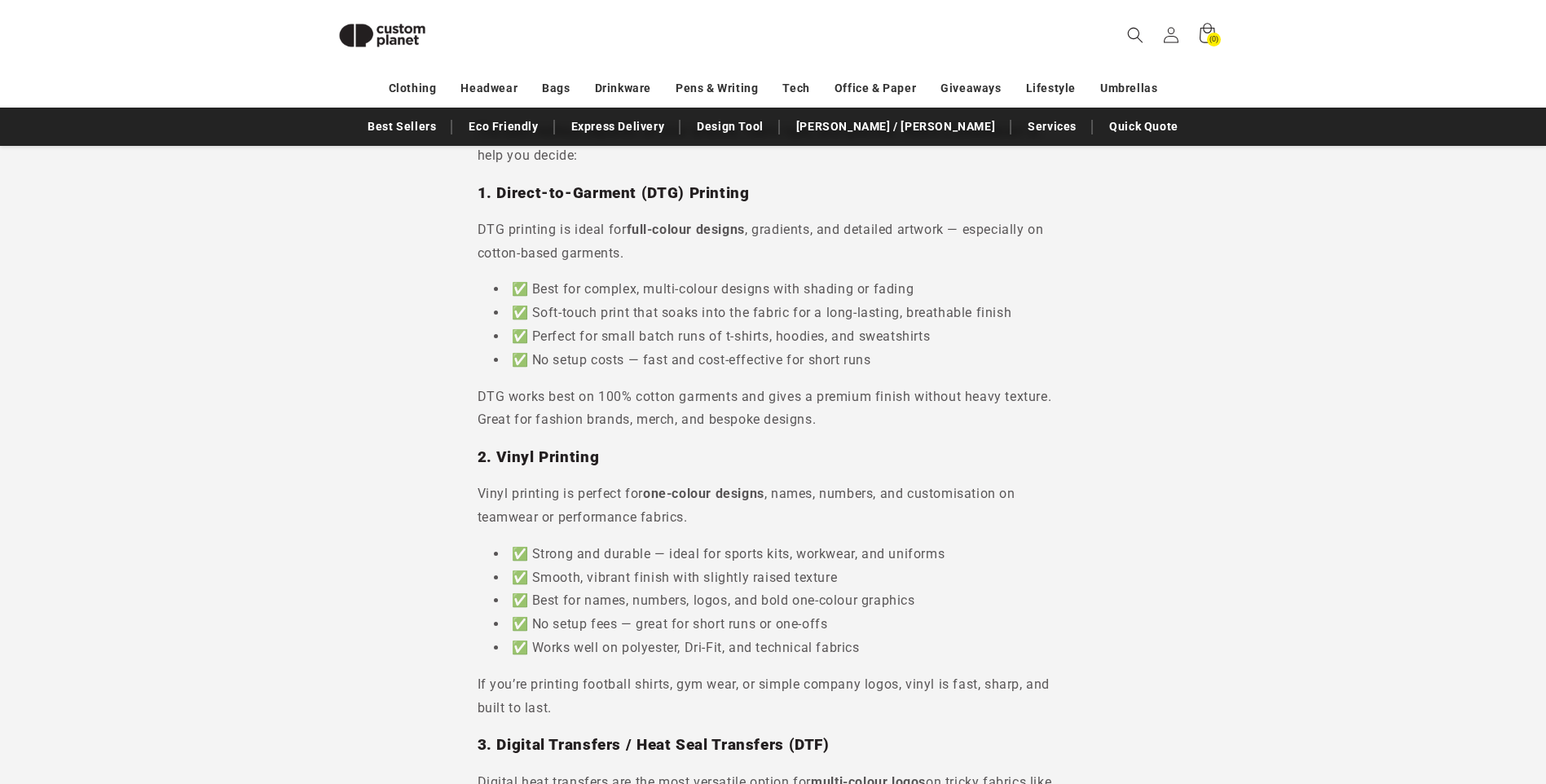
scroll to position [141, 0]
